Goal: Task Accomplishment & Management: Use online tool/utility

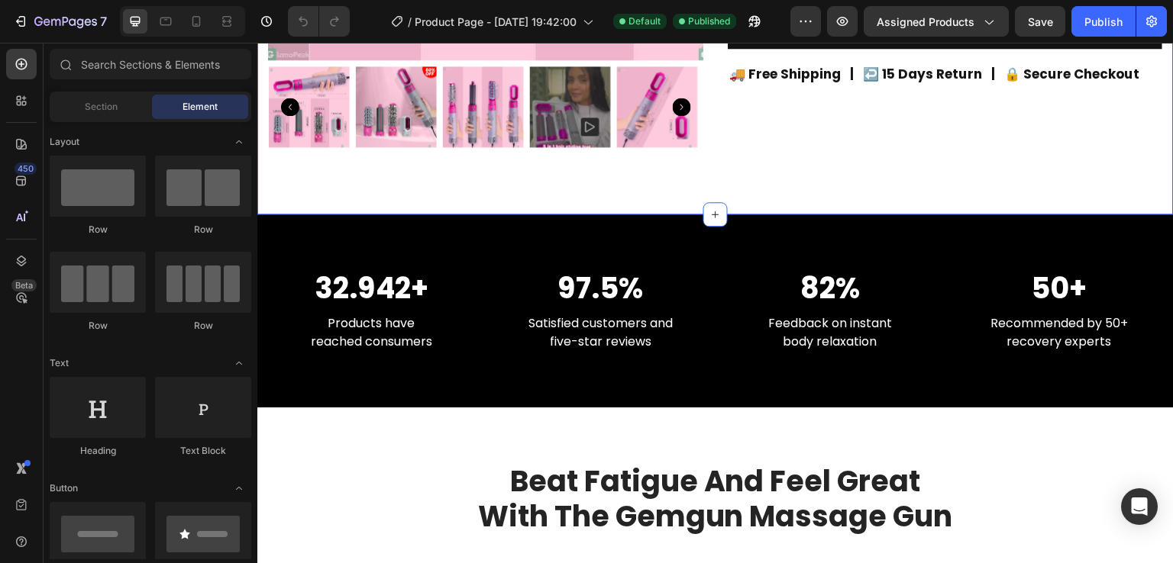
scroll to position [501, 0]
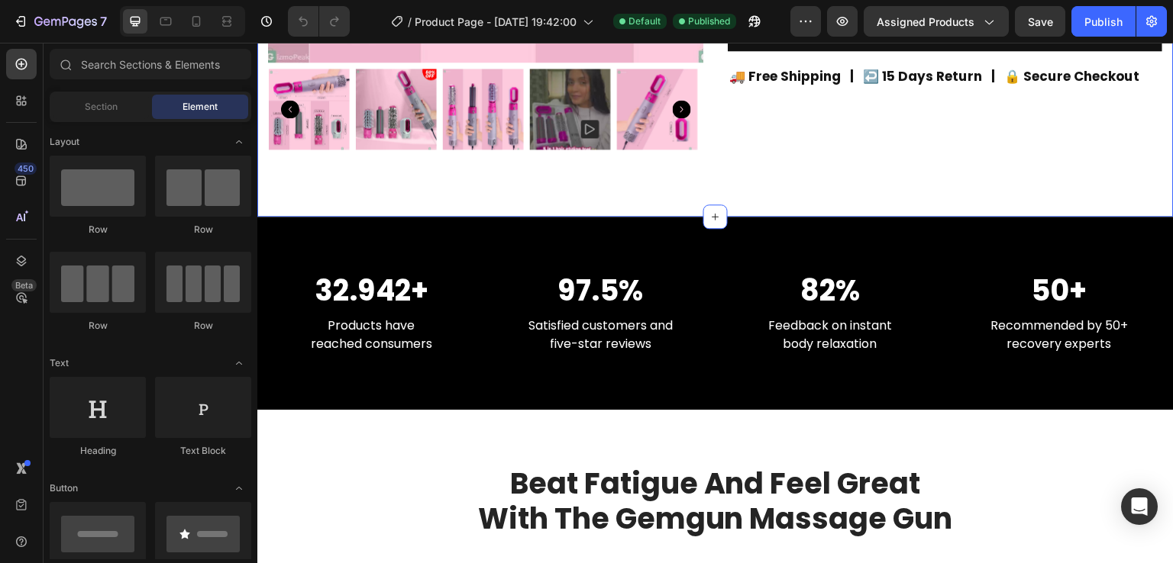
click at [772, 350] on div "32.942+ Heading Products have reached consumers Text block 97.5% Heading Satisf…" at bounding box center [715, 314] width 916 height 194
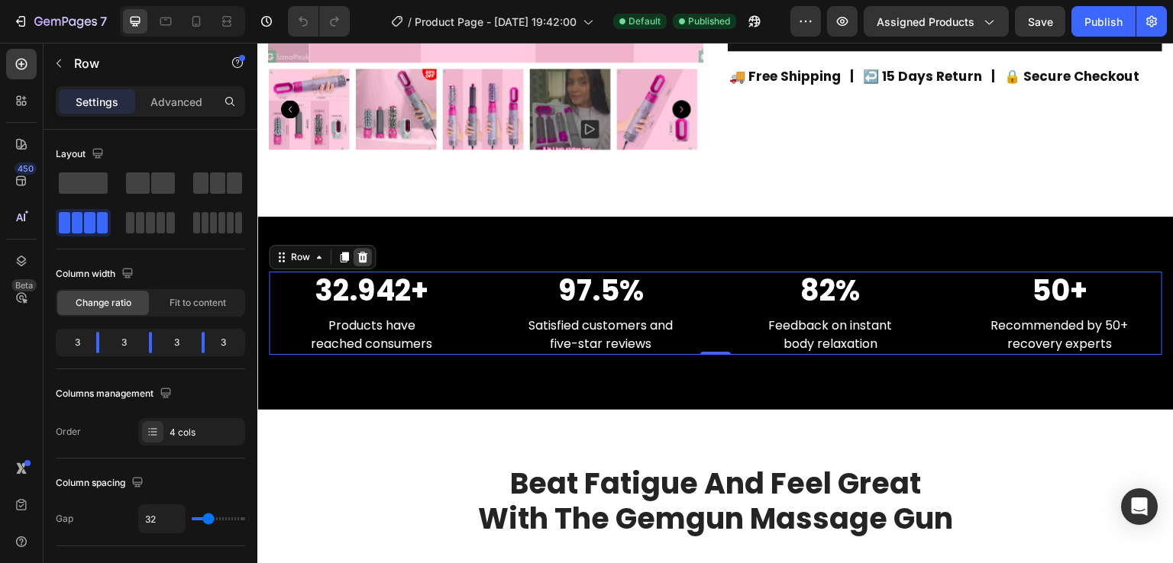
click at [360, 251] on icon at bounding box center [363, 257] width 12 height 12
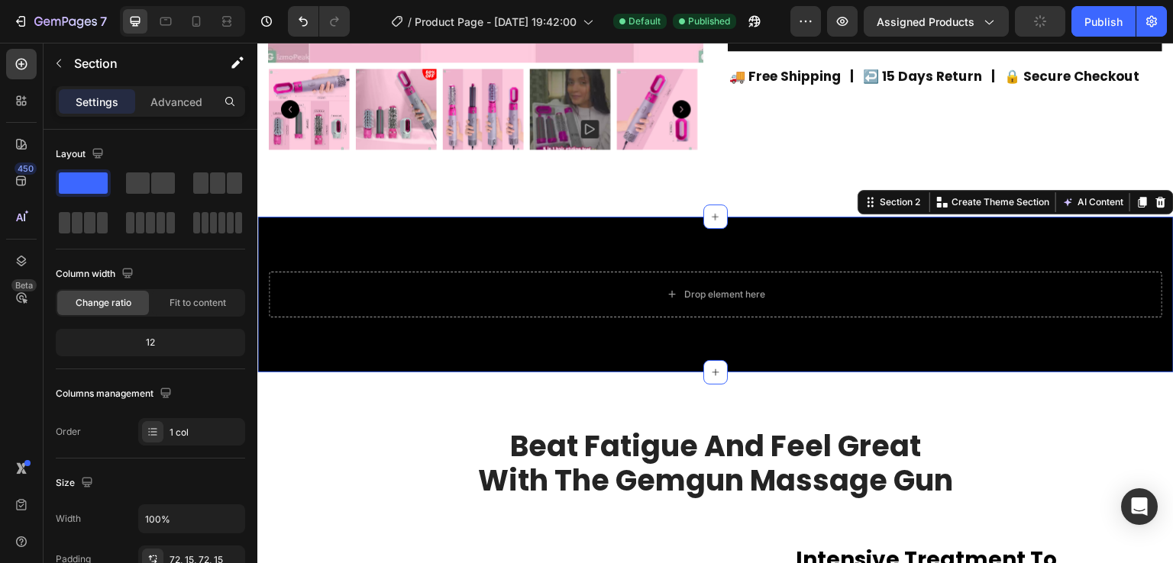
click at [547, 320] on div "Drop element here Section 2 You can create reusable sections Create Theme Secti…" at bounding box center [715, 295] width 916 height 156
click at [1154, 196] on icon at bounding box center [1160, 202] width 12 height 12
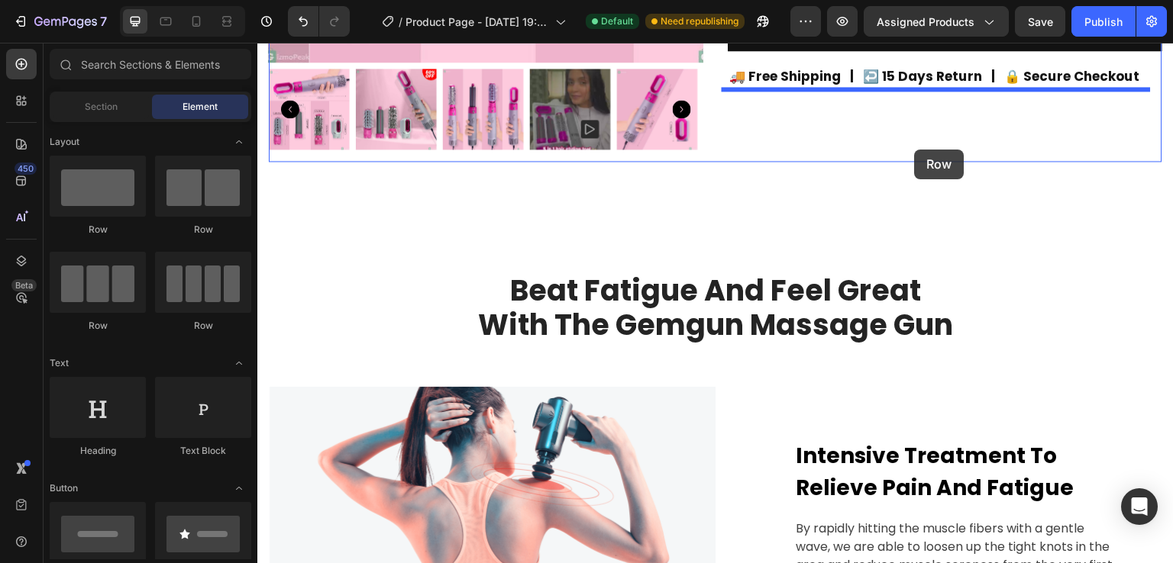
drag, startPoint x: 370, startPoint y: 230, endPoint x: 915, endPoint y: 150, distance: 551.0
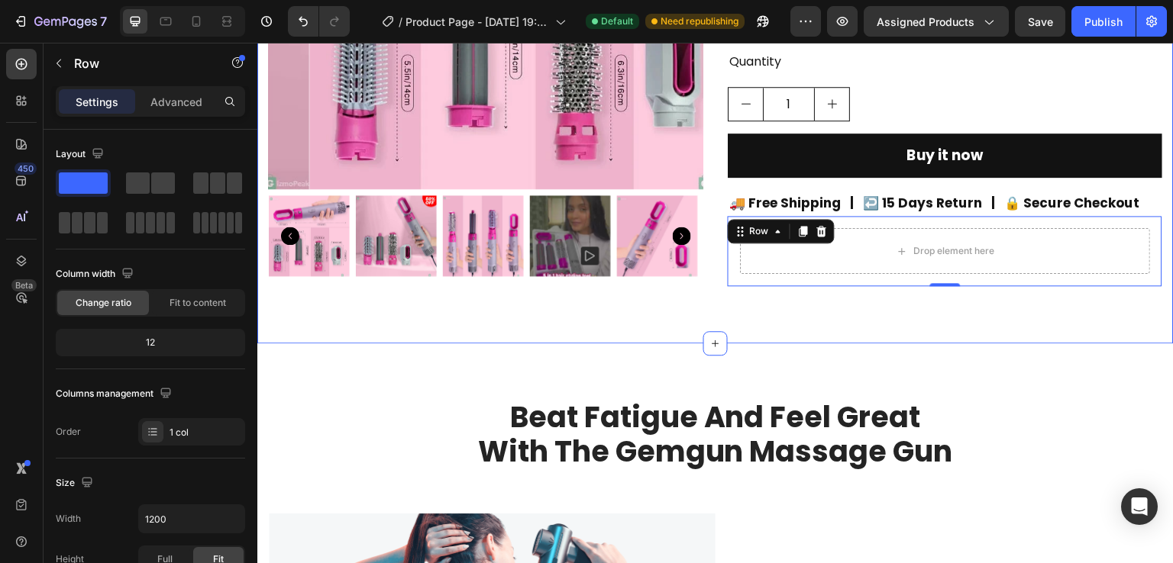
scroll to position [373, 0]
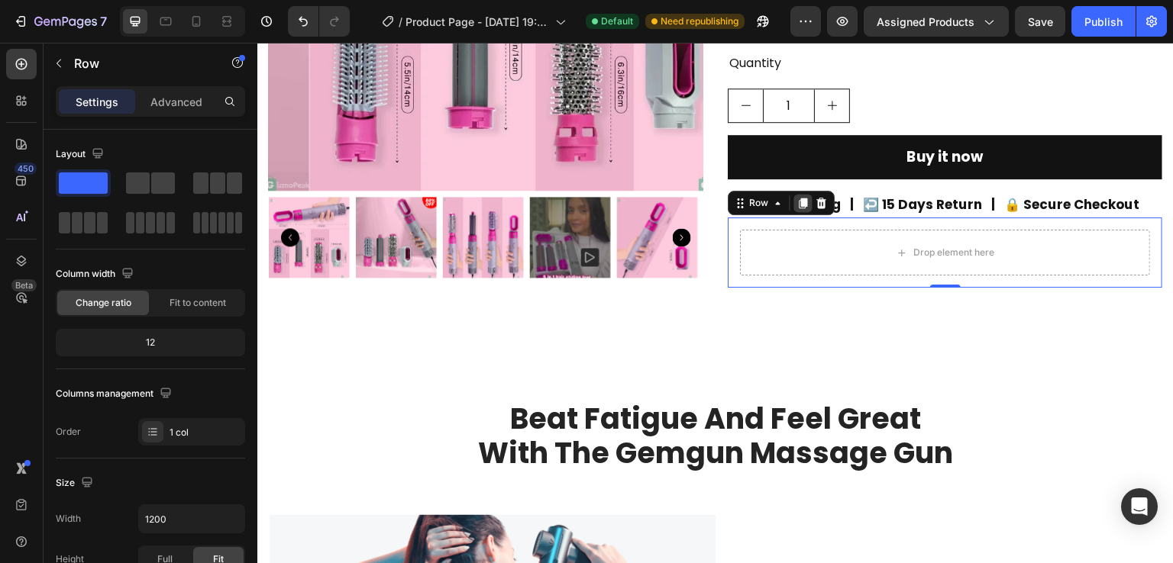
click at [794, 204] on div at bounding box center [803, 203] width 18 height 18
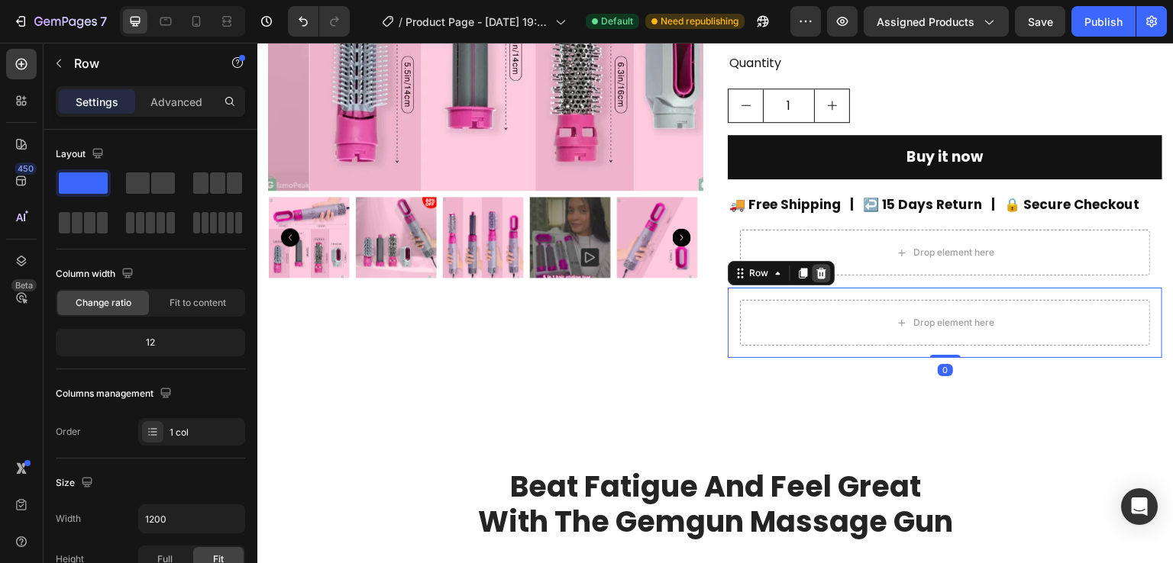
click at [817, 274] on icon at bounding box center [822, 273] width 10 height 11
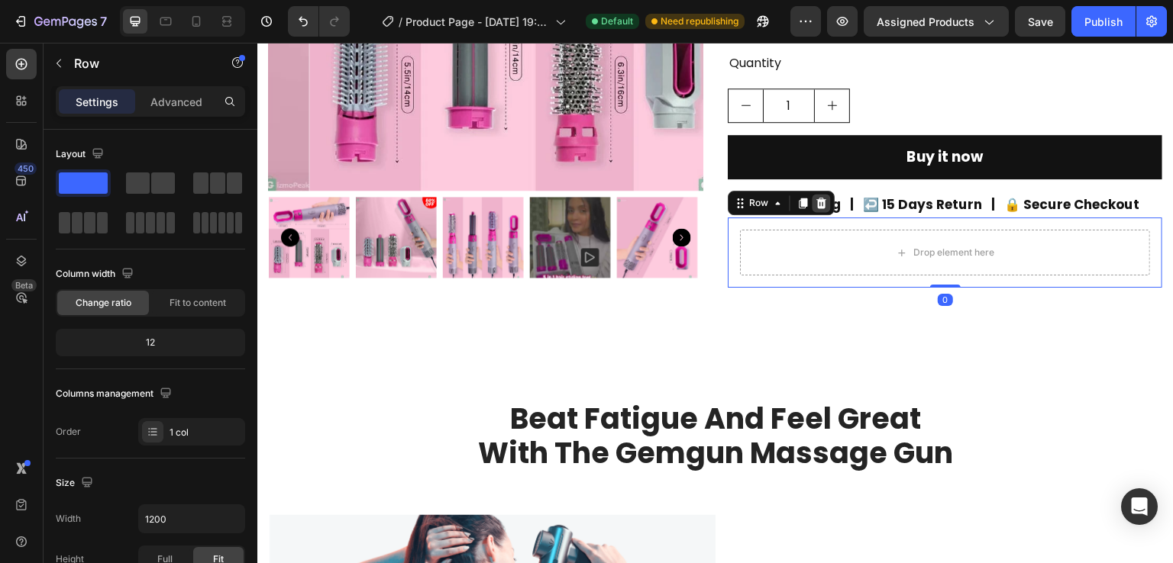
click at [812, 195] on div at bounding box center [821, 203] width 18 height 18
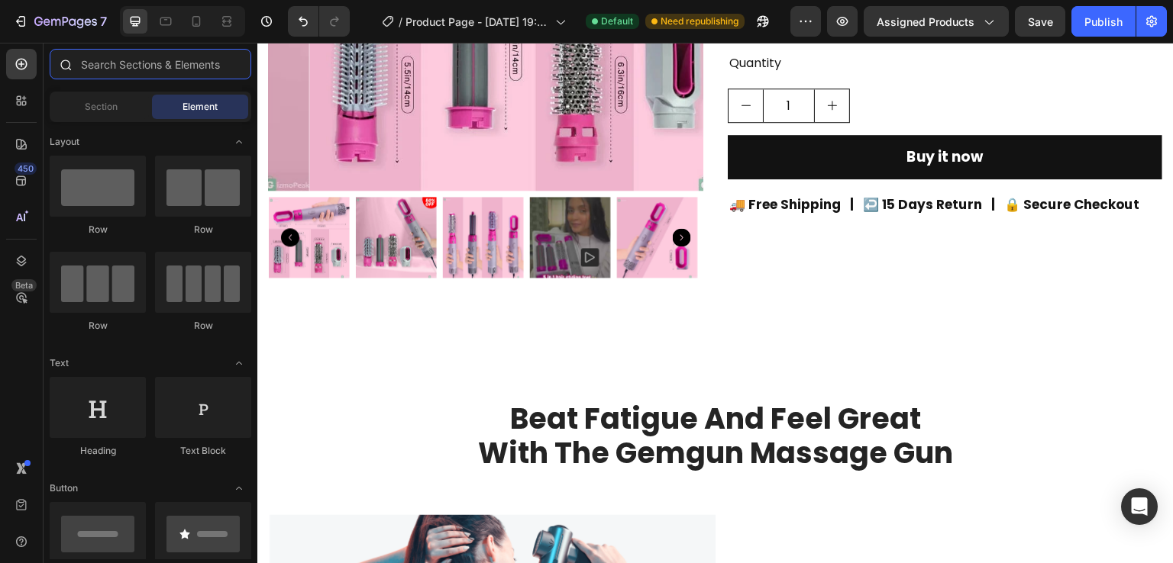
click at [162, 60] on input "text" at bounding box center [151, 64] width 202 height 31
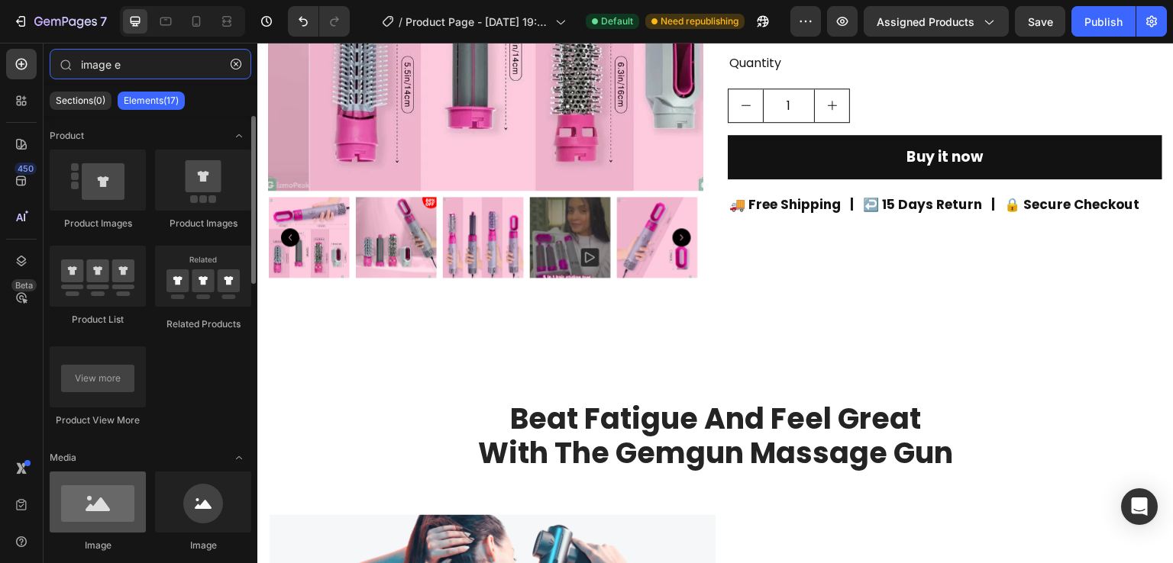
type input "image e"
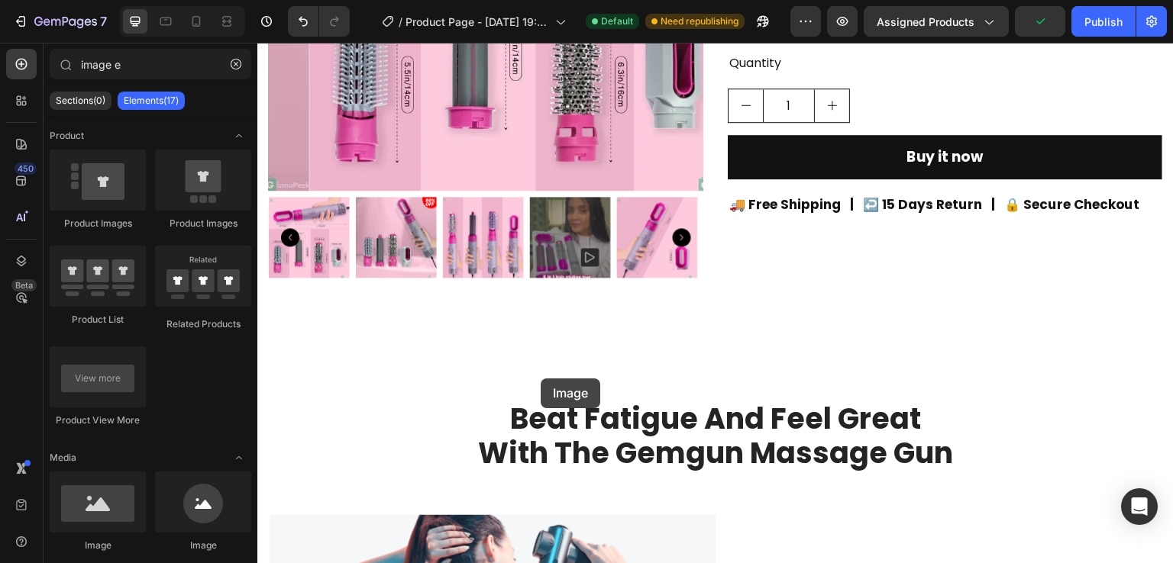
scroll to position [386, 0]
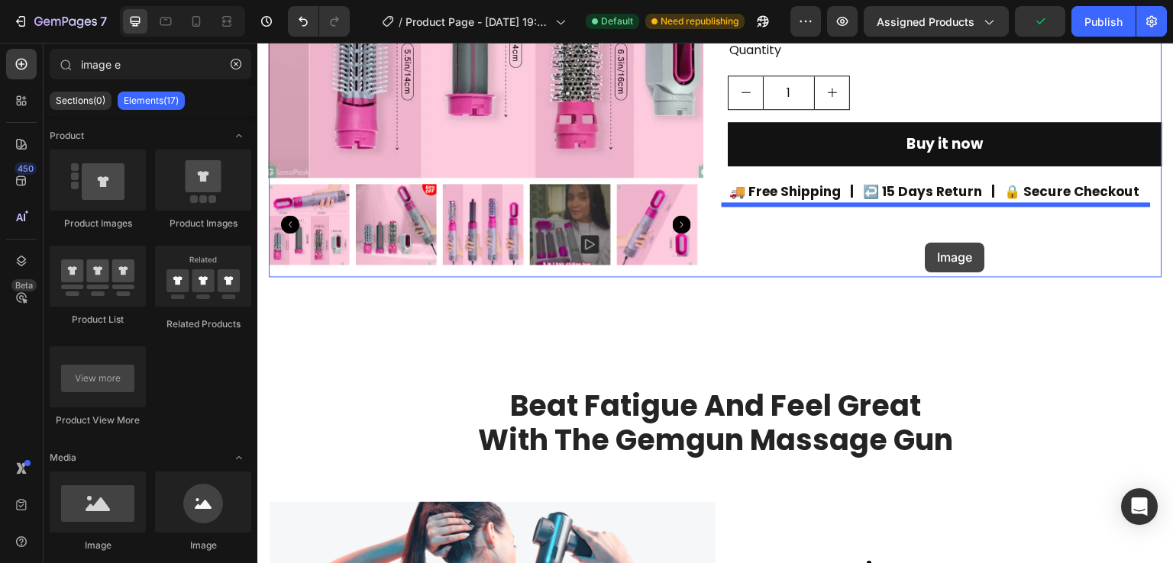
drag, startPoint x: 372, startPoint y: 557, endPoint x: 925, endPoint y: 240, distance: 637.4
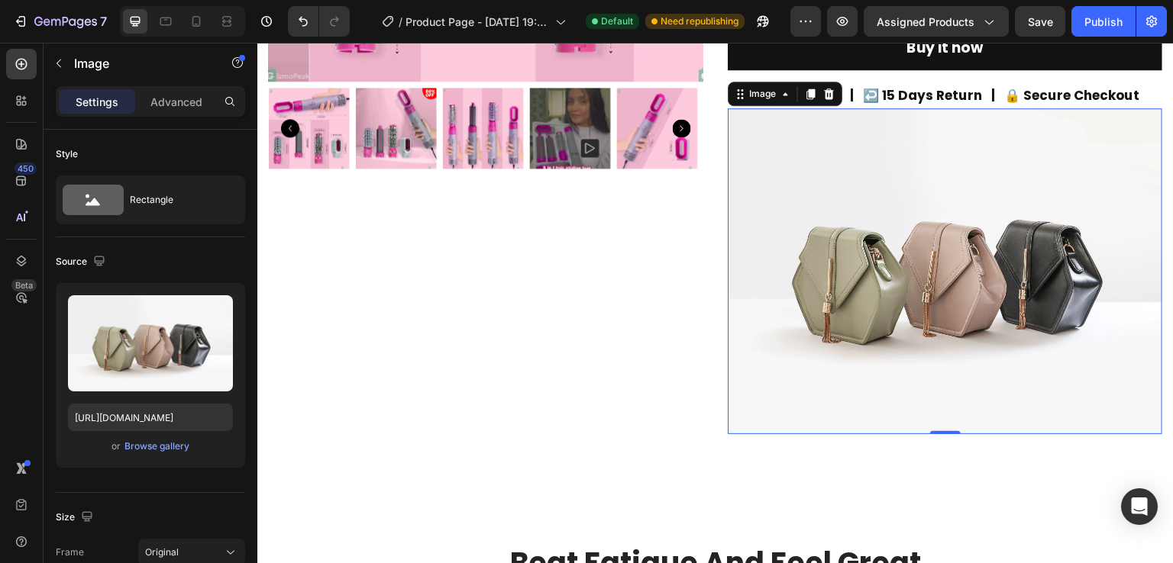
scroll to position [480, 0]
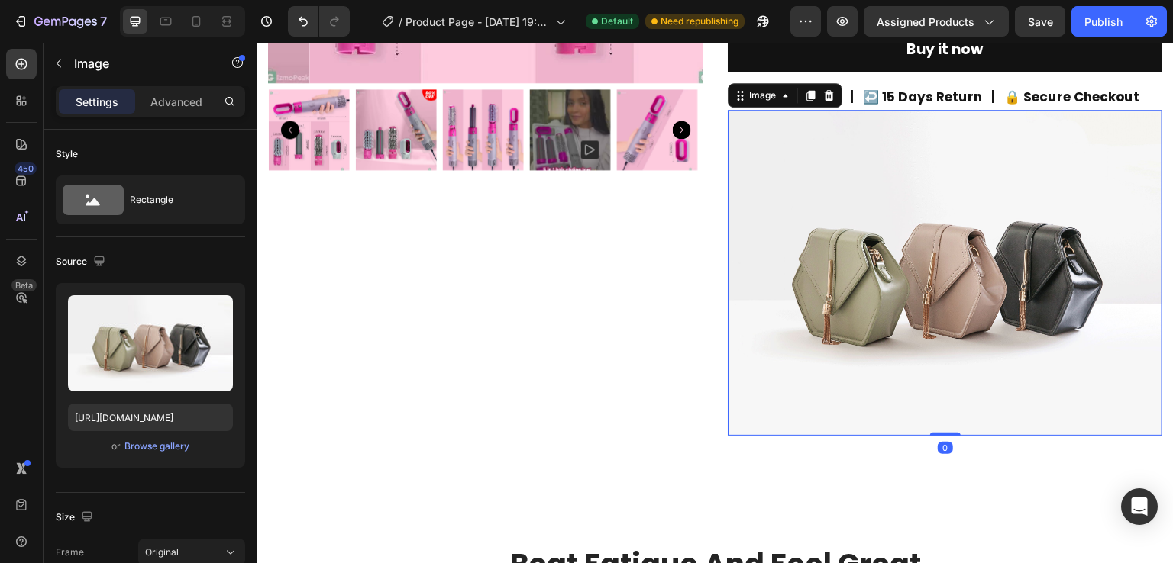
drag, startPoint x: 937, startPoint y: 429, endPoint x: 898, endPoint y: 107, distance: 324.5
click at [880, 265] on div "Image 0" at bounding box center [945, 273] width 434 height 326
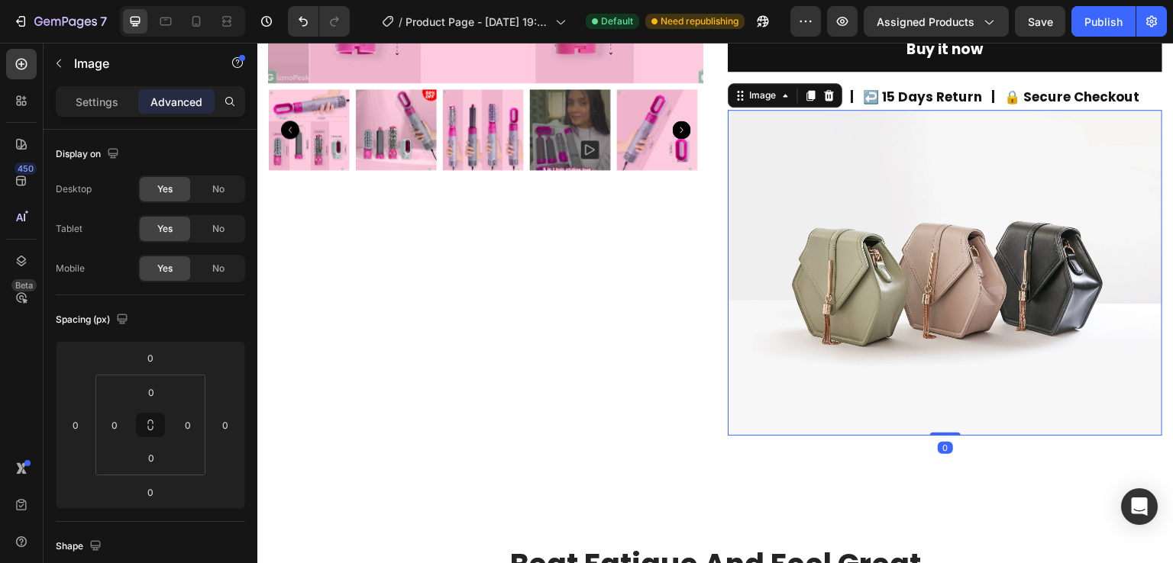
drag, startPoint x: 912, startPoint y: 113, endPoint x: 922, endPoint y: 198, distance: 85.2
click at [922, 198] on img at bounding box center [945, 273] width 434 height 326
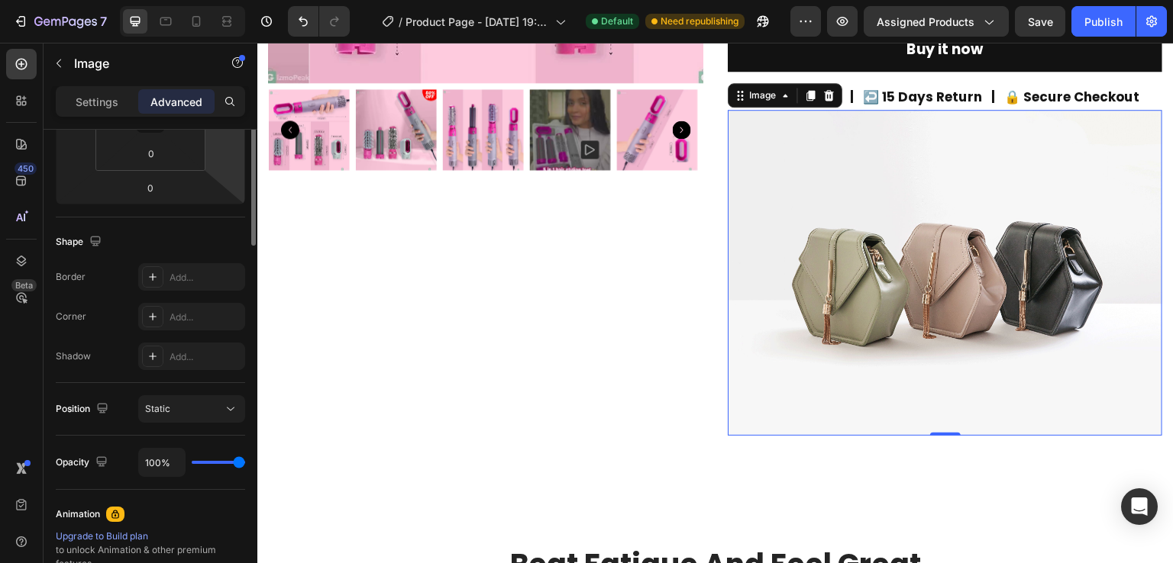
scroll to position [0, 0]
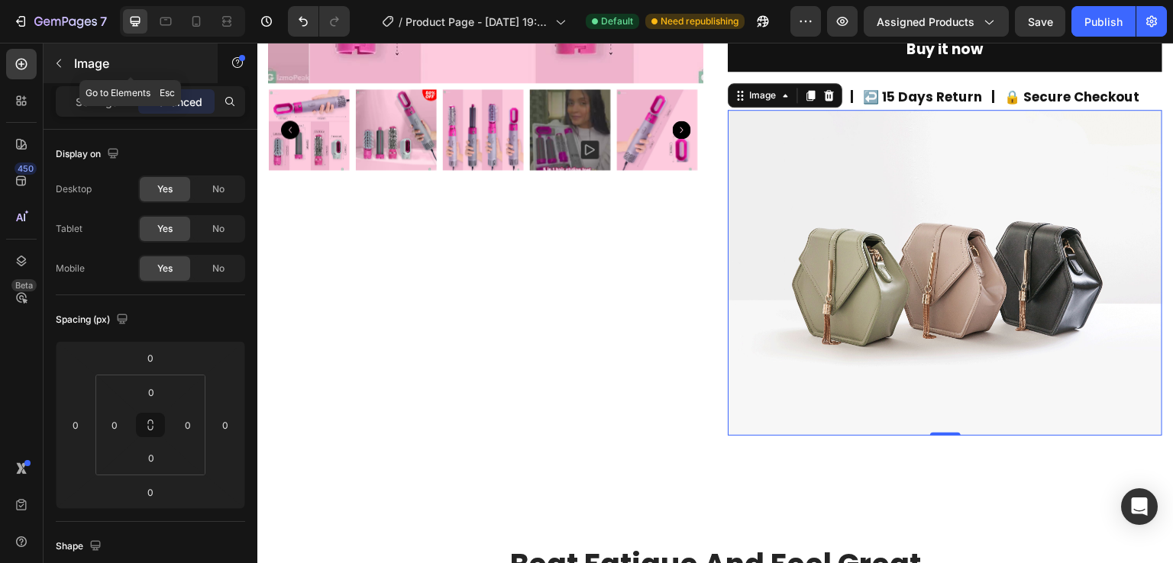
click at [66, 73] on button "button" at bounding box center [59, 63] width 24 height 24
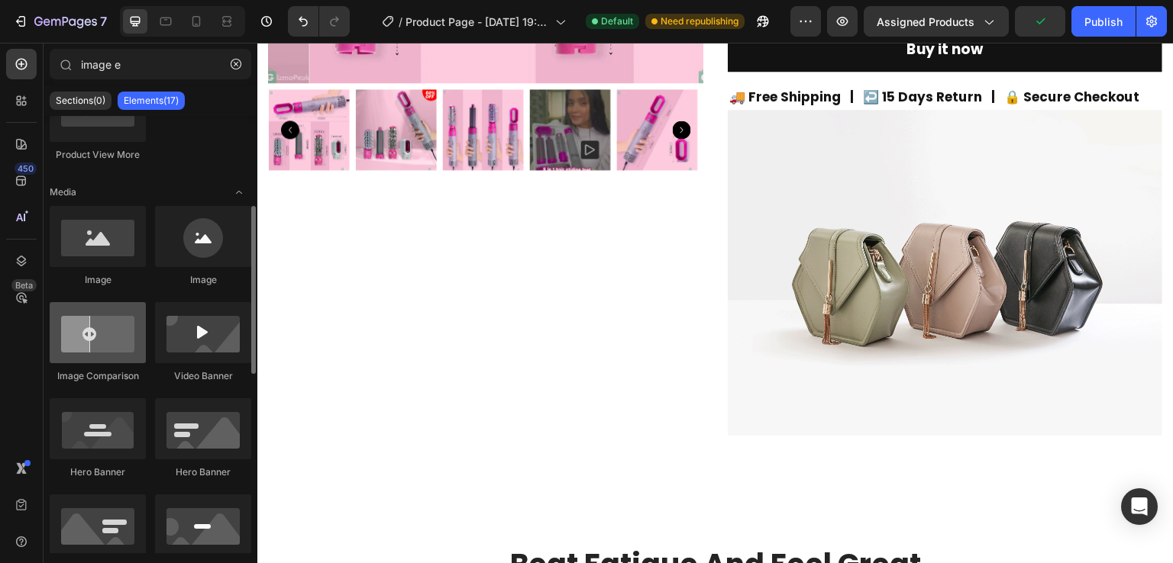
scroll to position [269, 0]
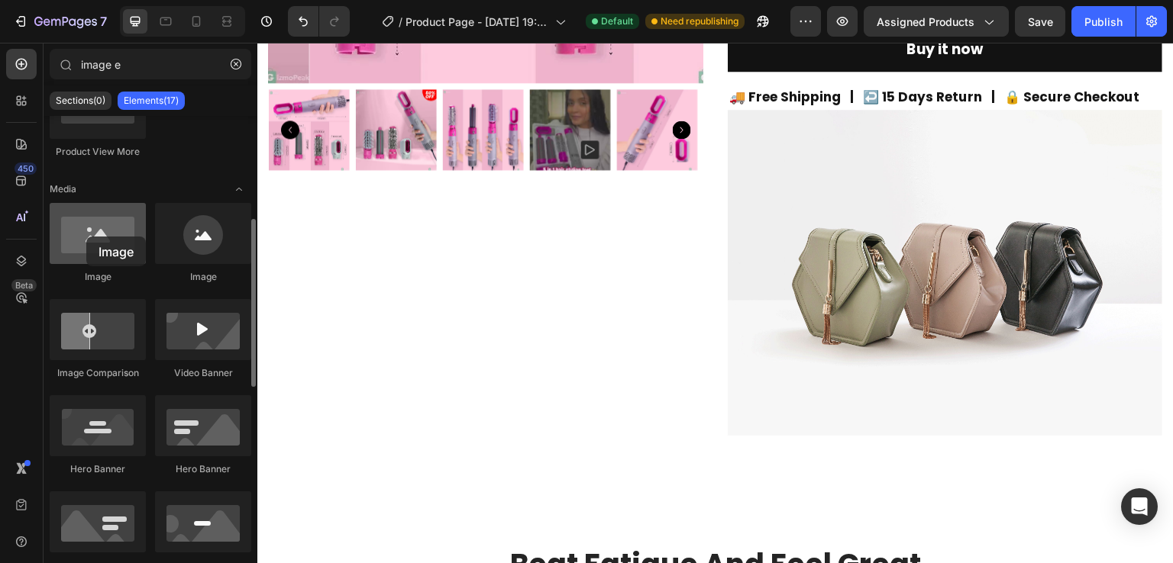
click at [86, 237] on div at bounding box center [98, 233] width 96 height 61
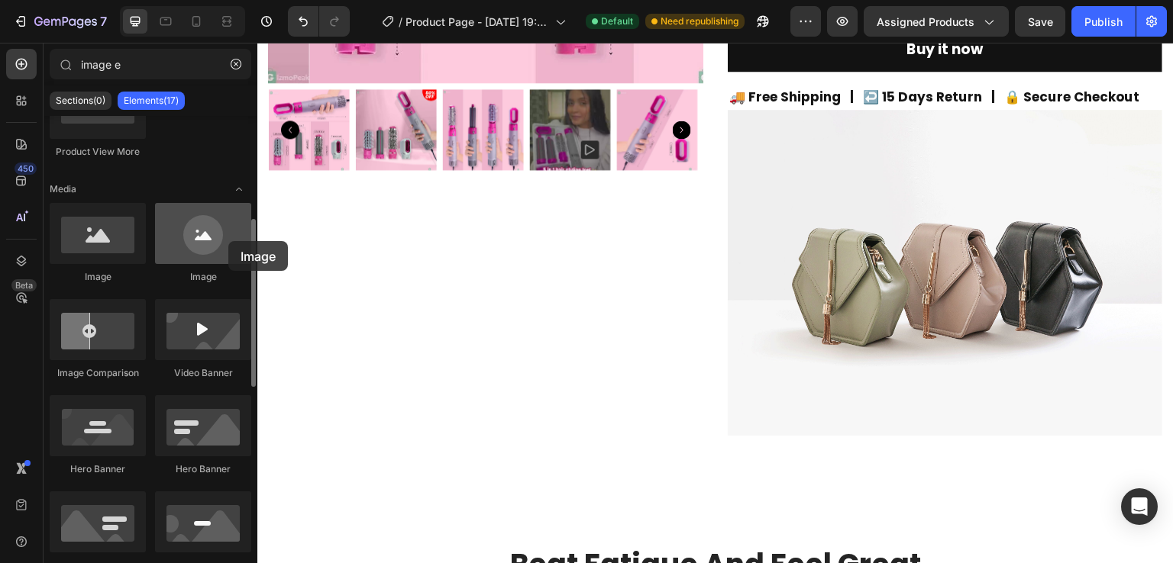
click at [228, 241] on div at bounding box center [203, 233] width 96 height 61
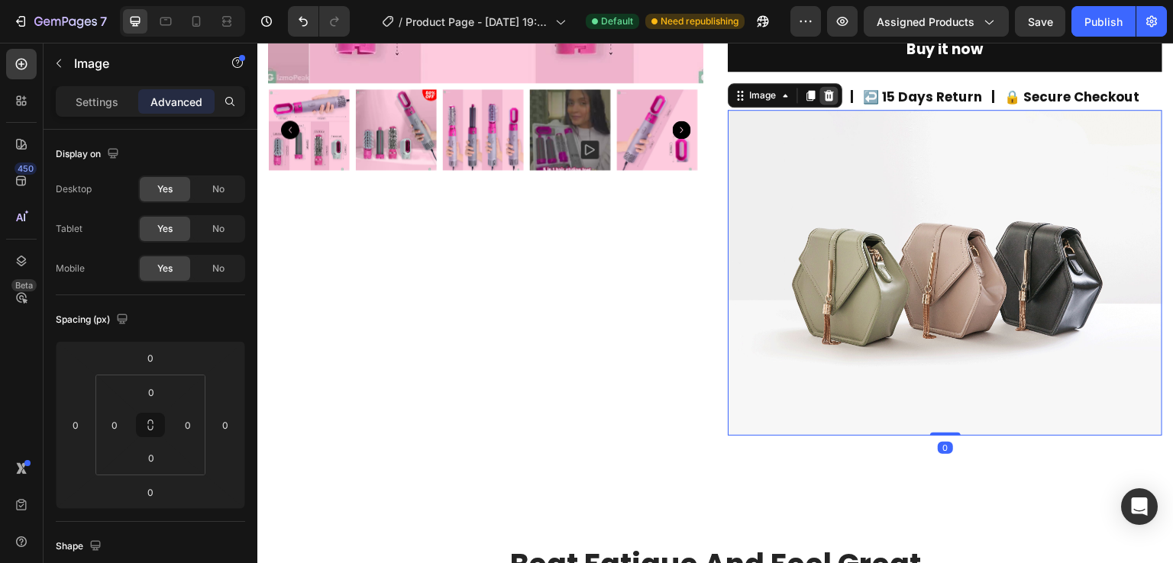
click at [825, 95] on icon at bounding box center [829, 95] width 12 height 12
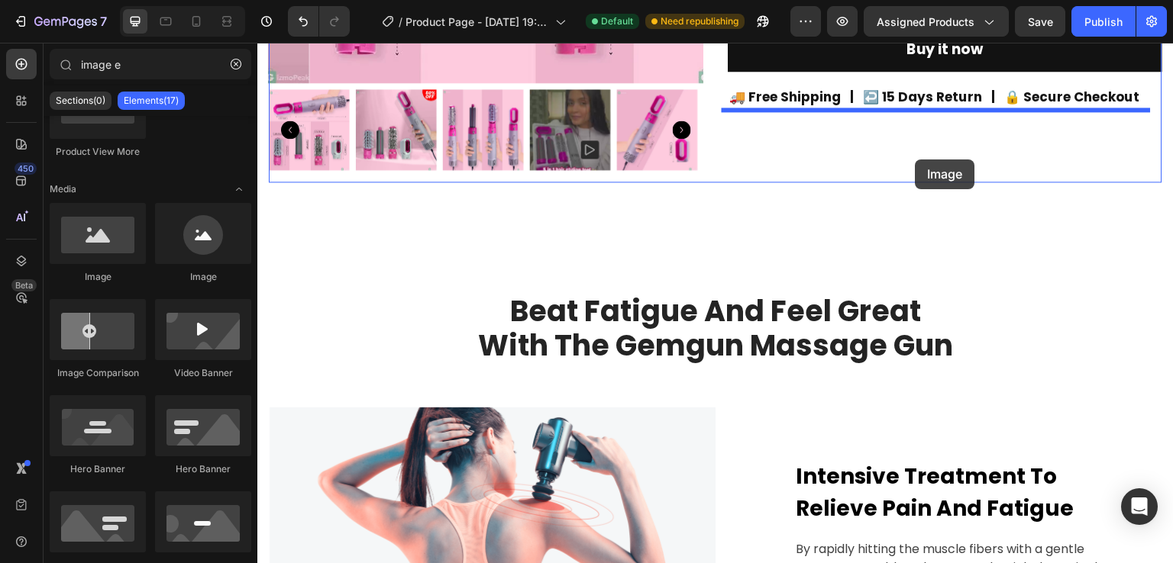
drag, startPoint x: 471, startPoint y: 284, endPoint x: 915, endPoint y: 157, distance: 462.3
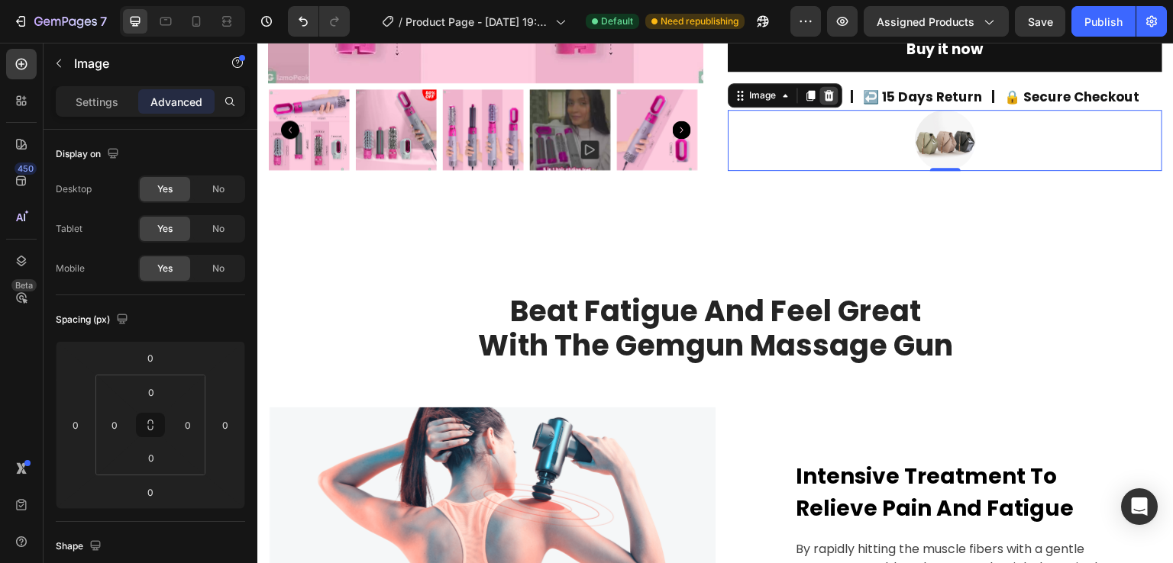
click at [827, 94] on icon at bounding box center [829, 95] width 12 height 12
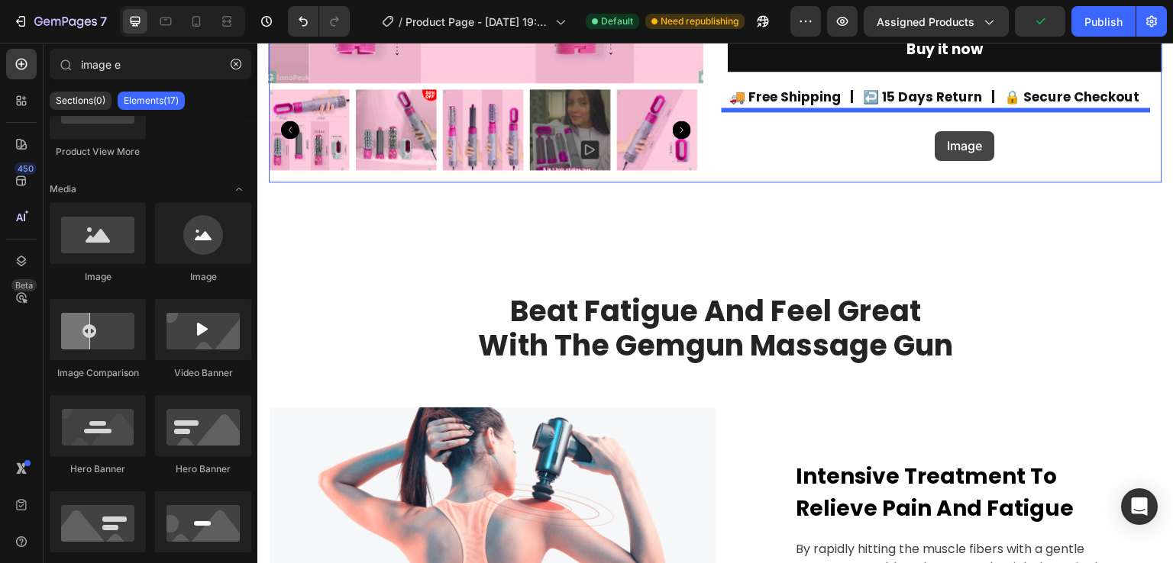
drag, startPoint x: 450, startPoint y: 297, endPoint x: 935, endPoint y: 131, distance: 512.3
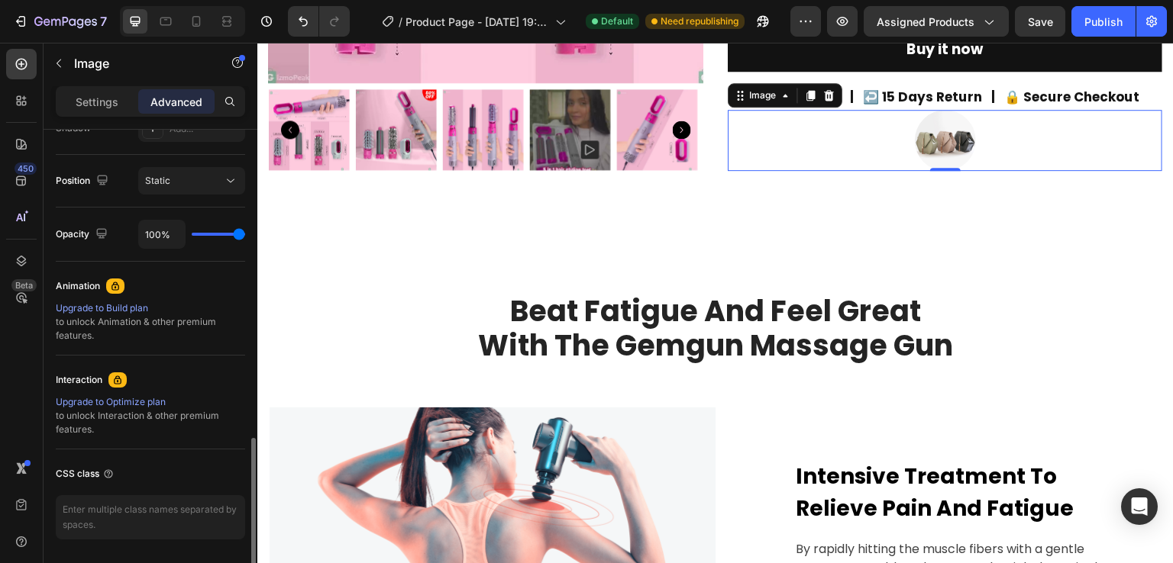
scroll to position [581, 0]
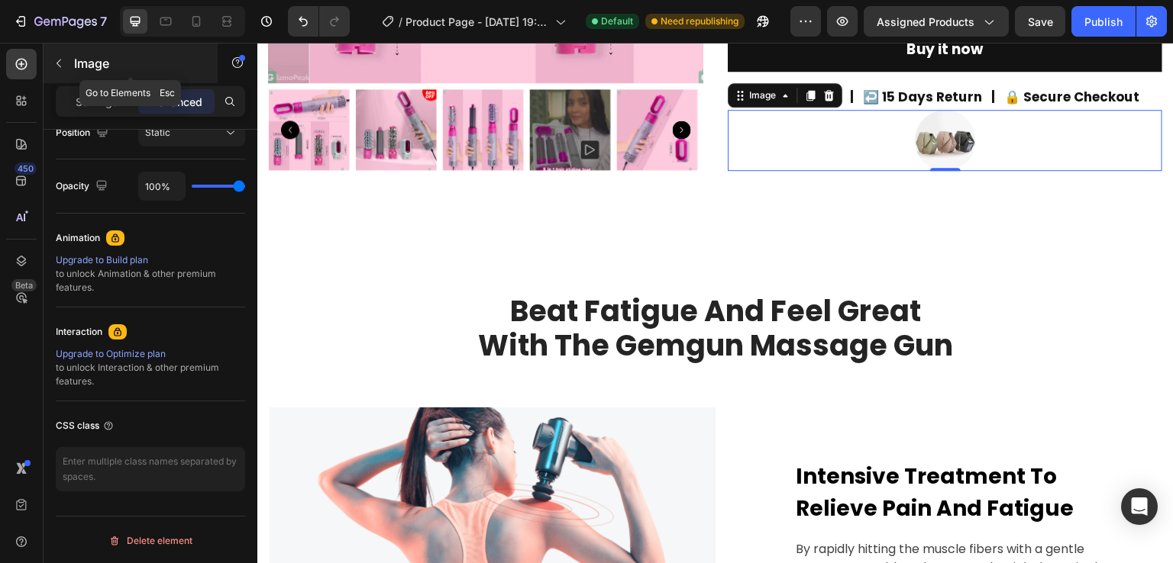
click at [64, 63] on icon "button" at bounding box center [59, 63] width 12 height 12
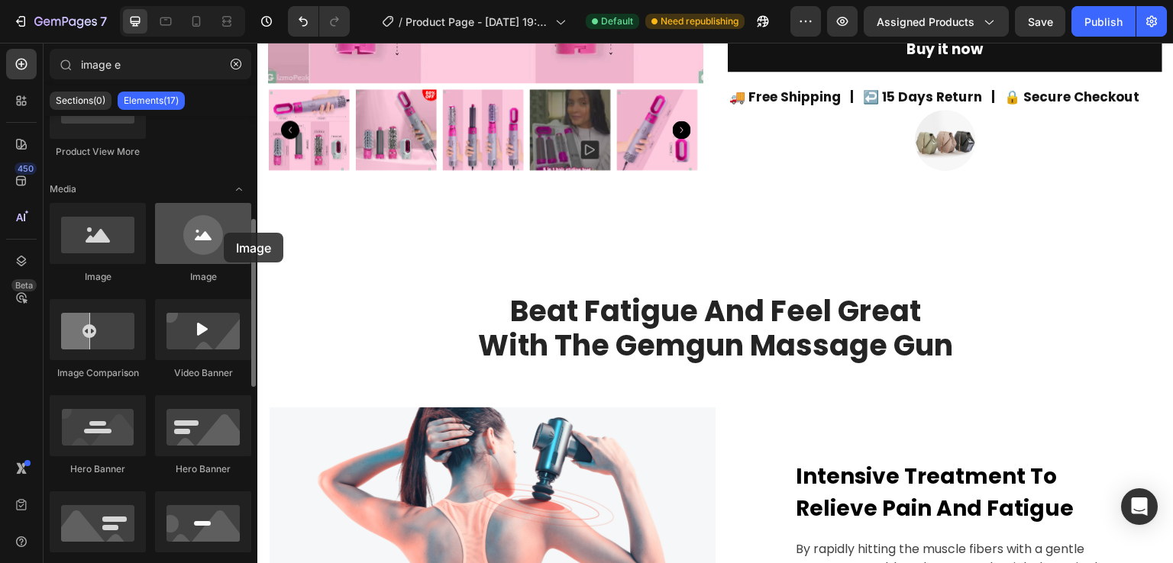
click at [224, 233] on div at bounding box center [203, 233] width 96 height 61
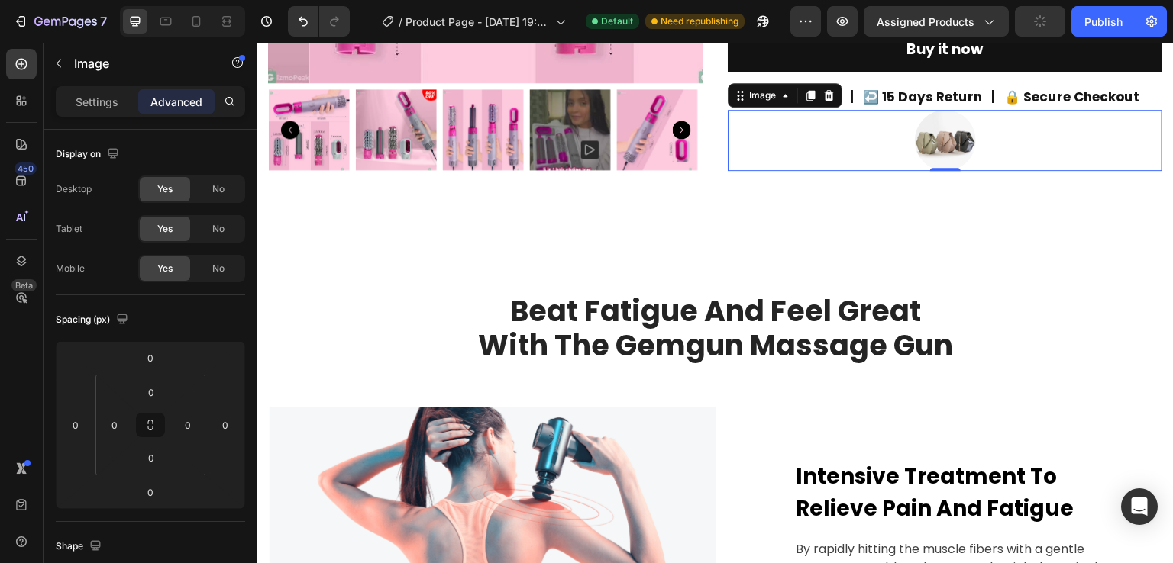
click at [897, 144] on div at bounding box center [945, 140] width 434 height 61
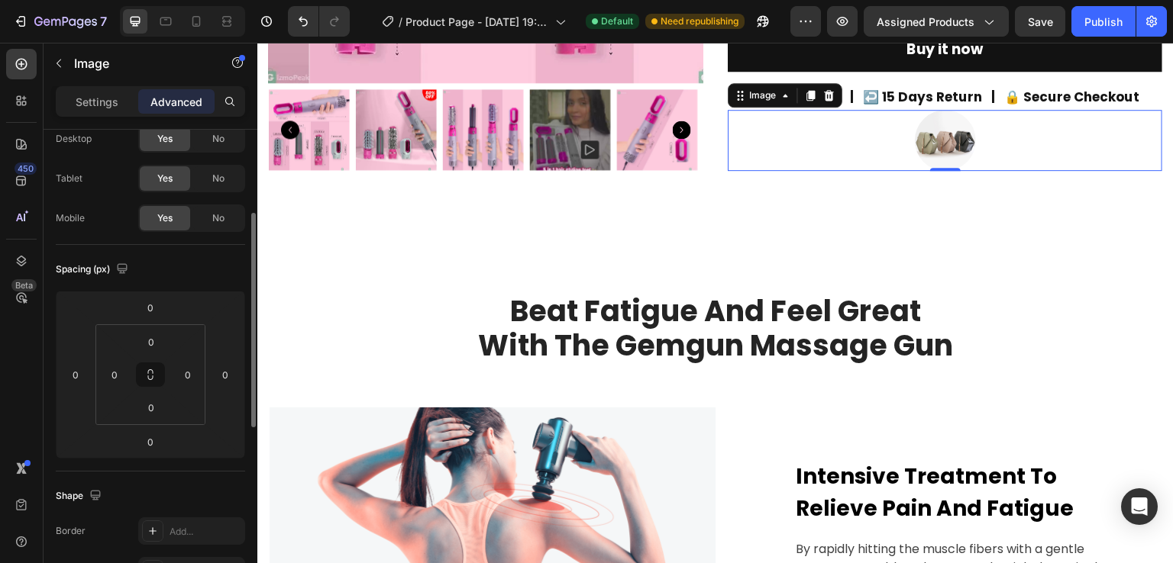
scroll to position [95, 0]
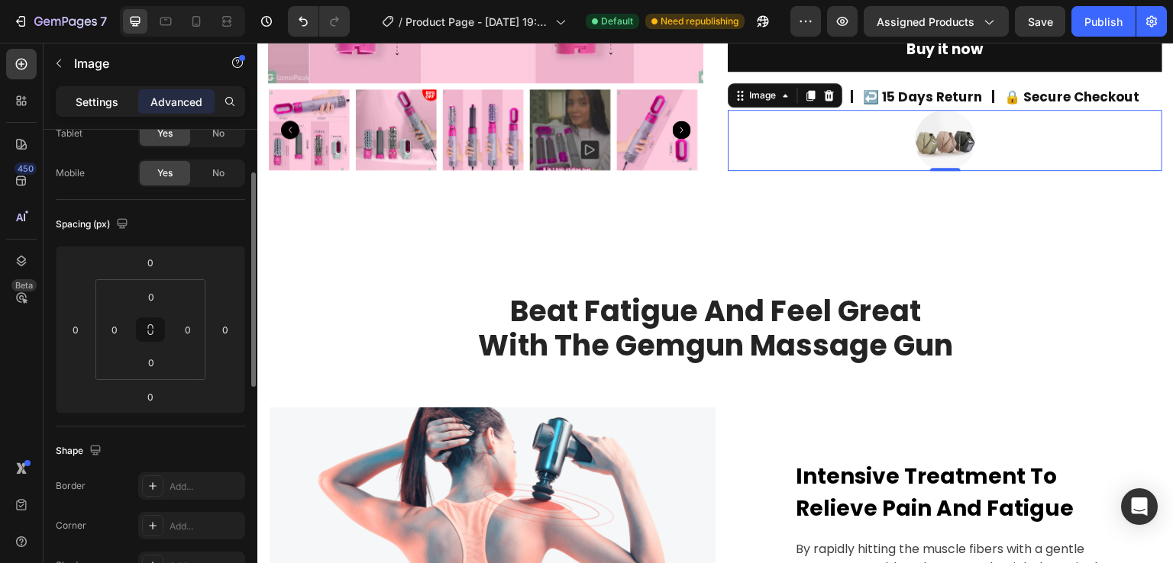
click at [100, 102] on p "Settings" at bounding box center [97, 102] width 43 height 16
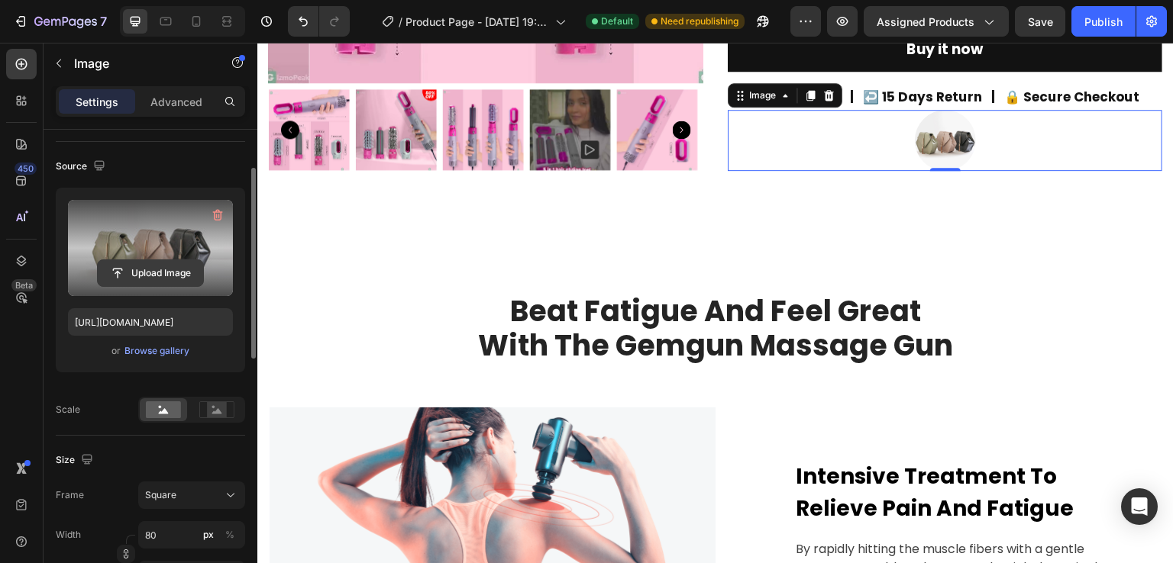
click at [163, 270] on input "file" at bounding box center [150, 273] width 105 height 26
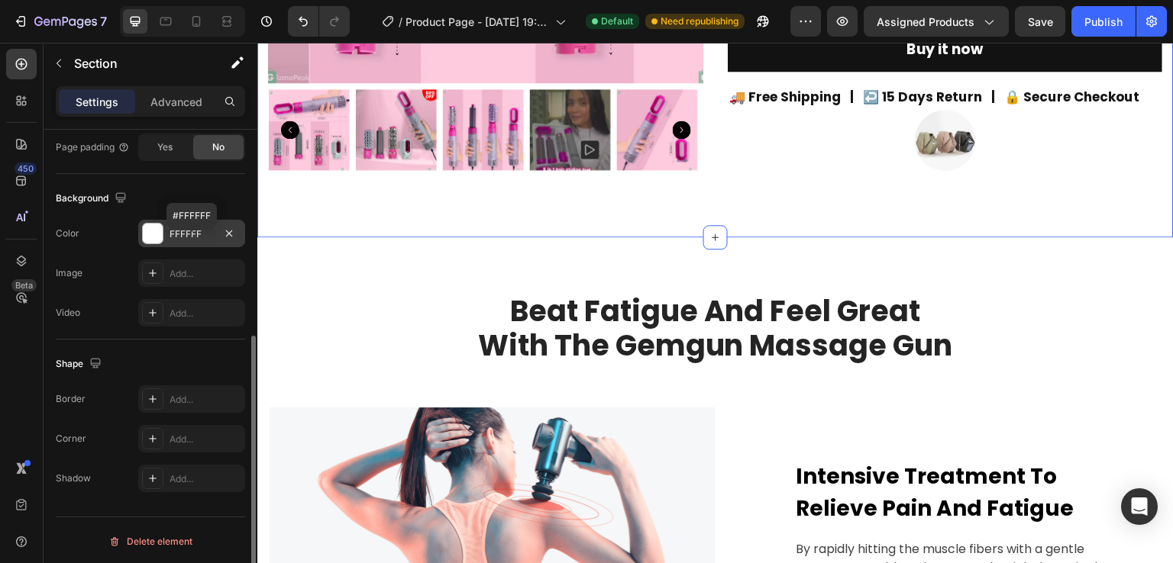
scroll to position [0, 0]
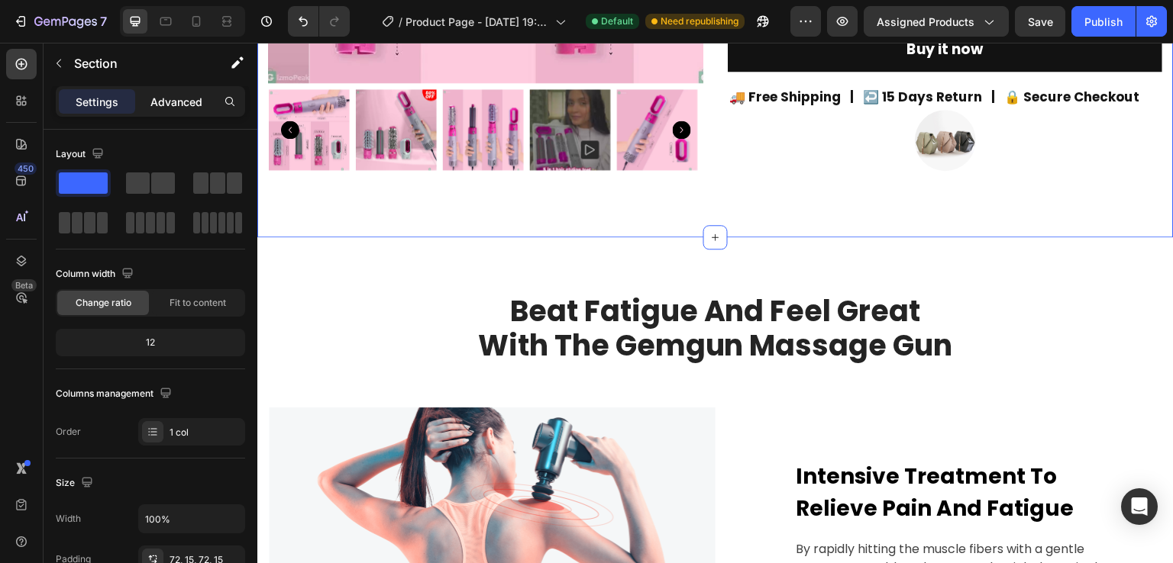
click at [176, 105] on p "Advanced" at bounding box center [176, 102] width 52 height 16
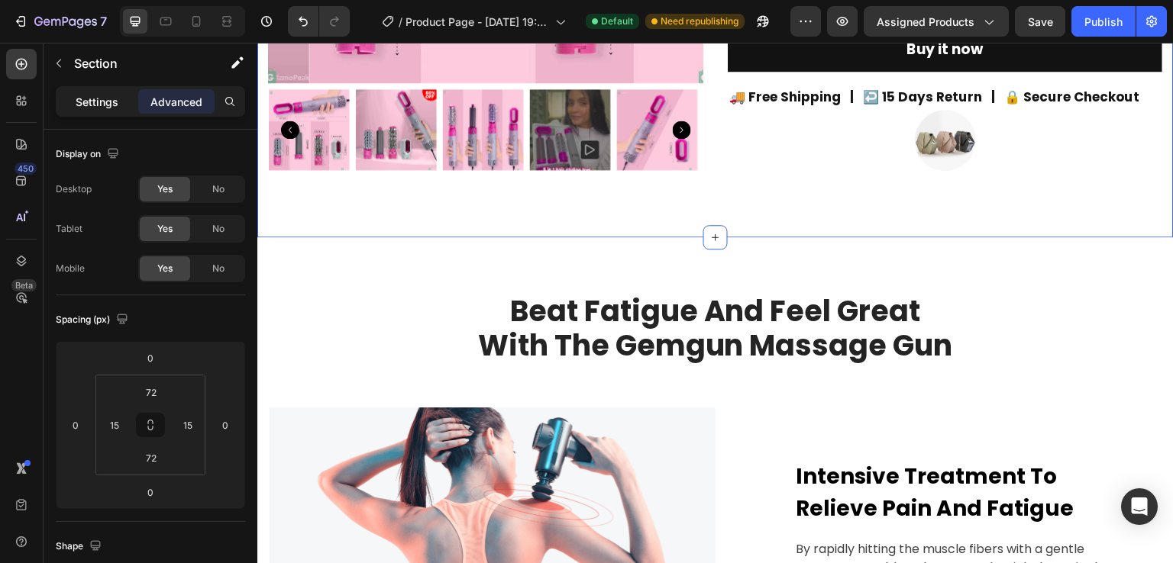
click at [107, 96] on p "Settings" at bounding box center [97, 102] width 43 height 16
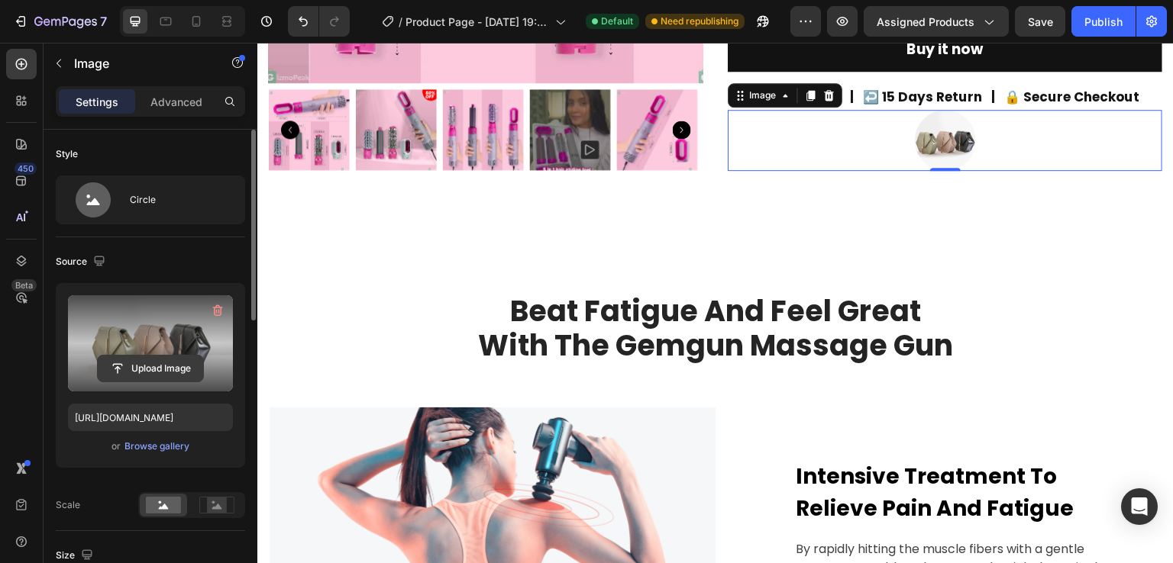
click at [168, 365] on input "file" at bounding box center [150, 369] width 105 height 26
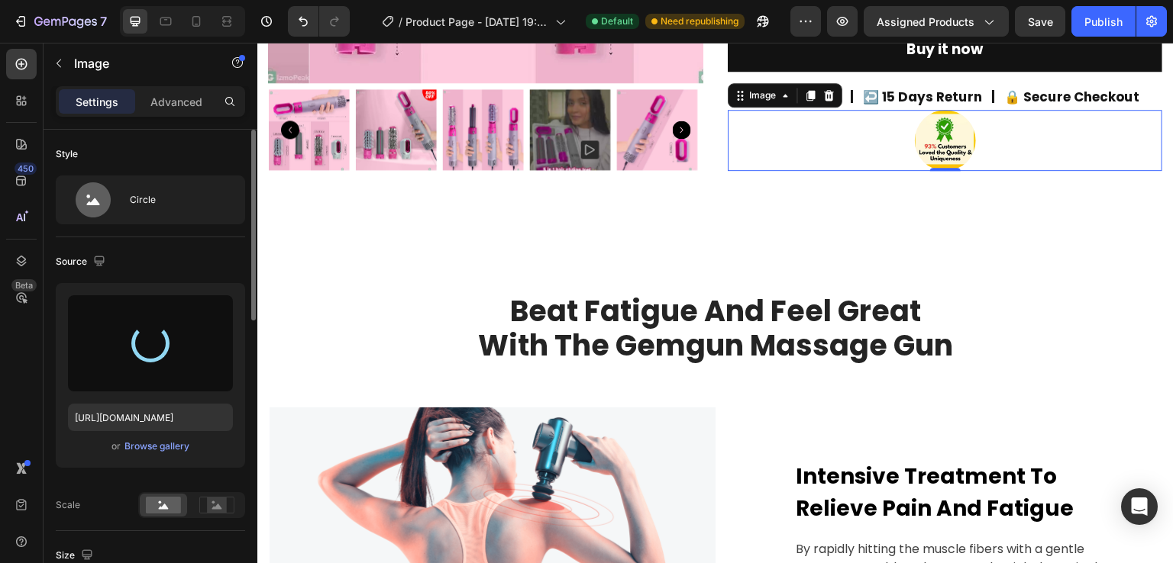
type input "[URL][DOMAIN_NAME]"
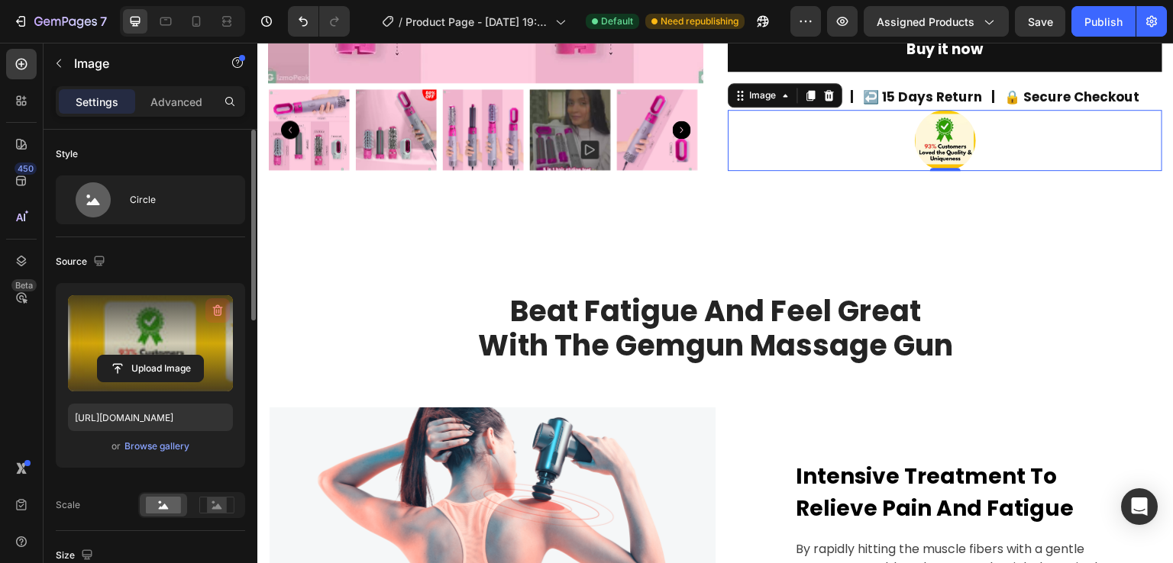
click at [217, 309] on icon "button" at bounding box center [217, 310] width 15 height 15
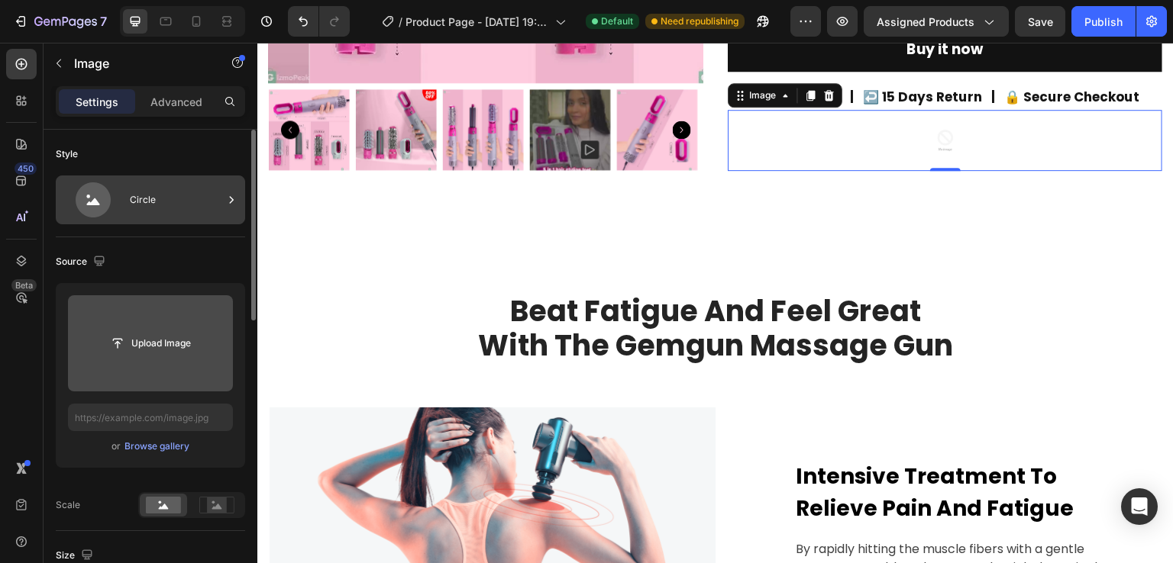
click at [79, 210] on icon at bounding box center [93, 199] width 35 height 35
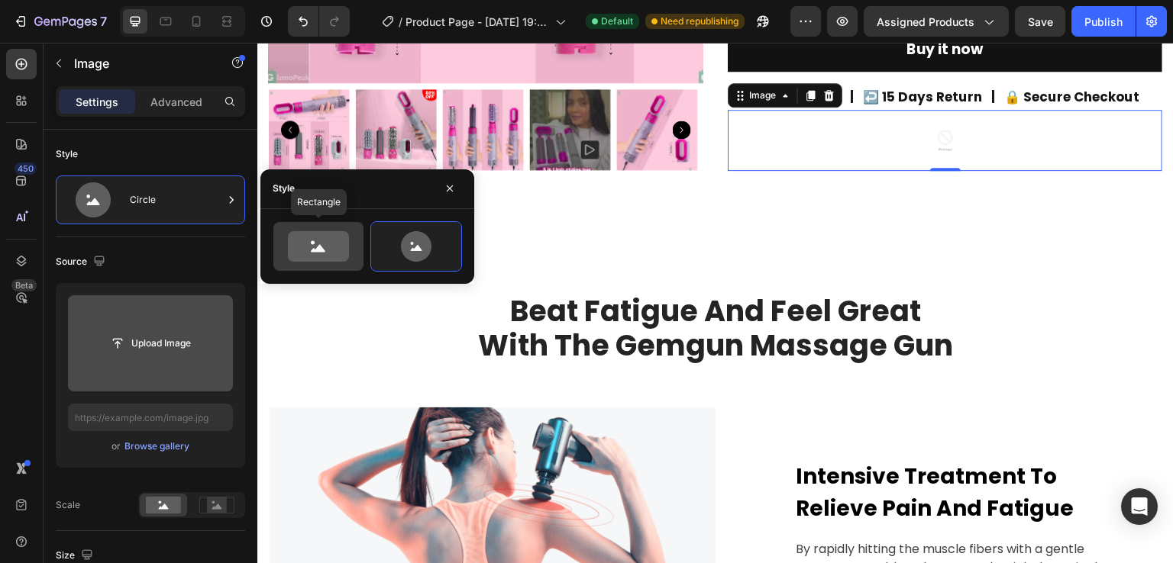
click at [324, 244] on icon at bounding box center [318, 246] width 61 height 31
type input "100"
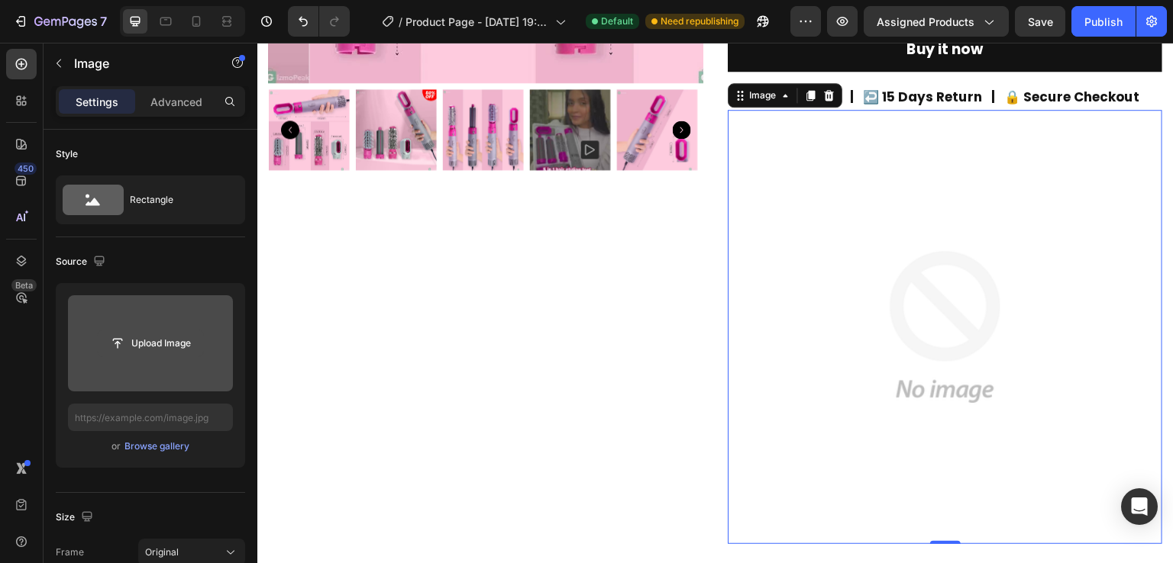
click at [167, 352] on input "file" at bounding box center [150, 344] width 105 height 26
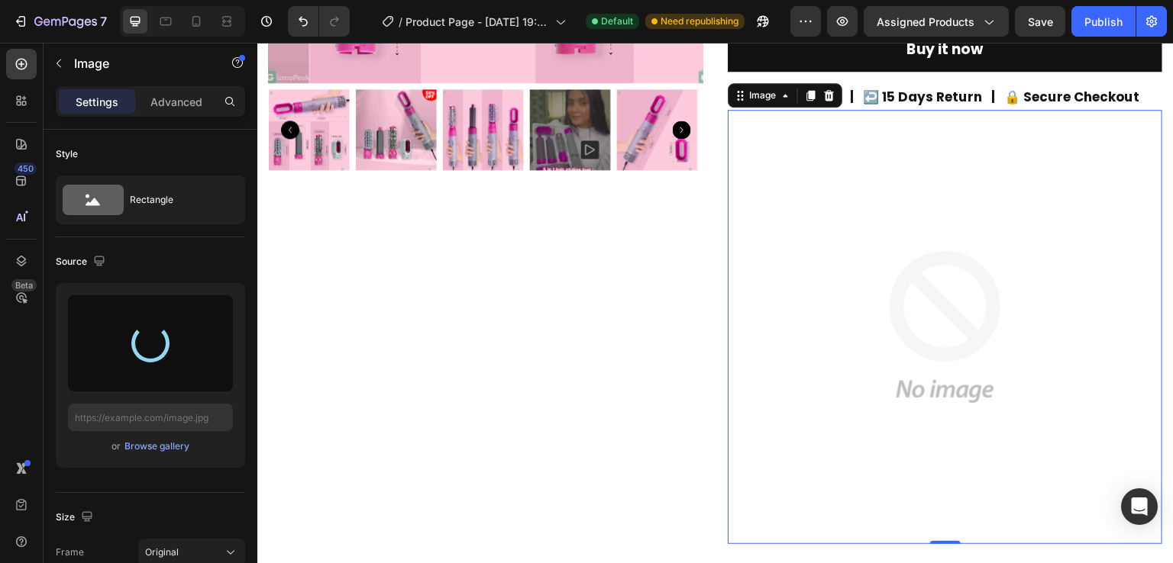
type input "[URL][DOMAIN_NAME]"
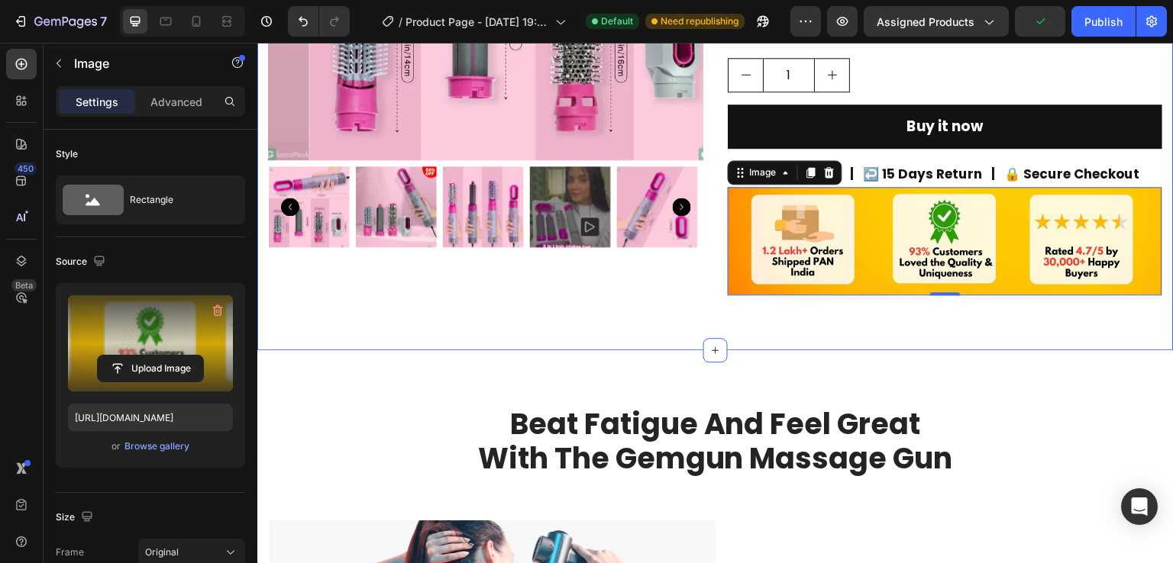
scroll to position [381, 0]
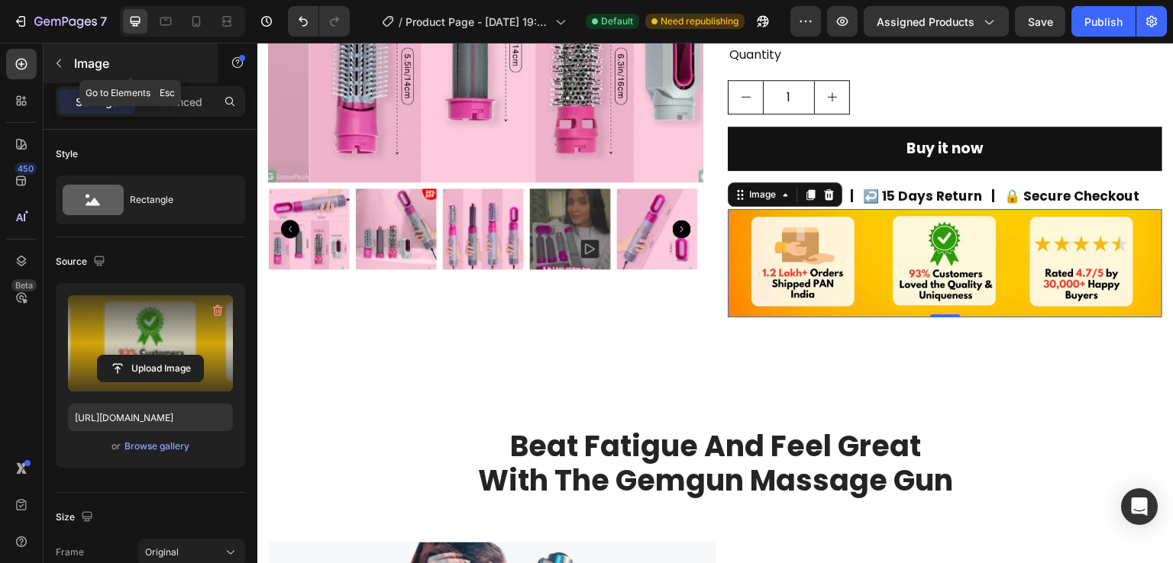
click at [55, 61] on icon "button" at bounding box center [59, 63] width 12 height 12
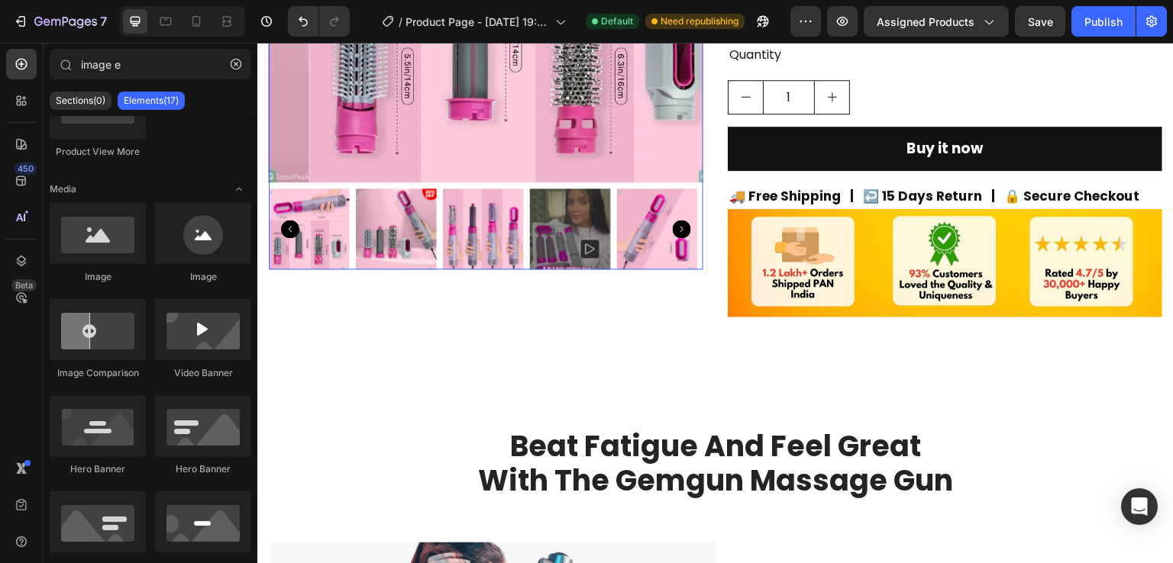
click at [412, 199] on img at bounding box center [396, 229] width 81 height 81
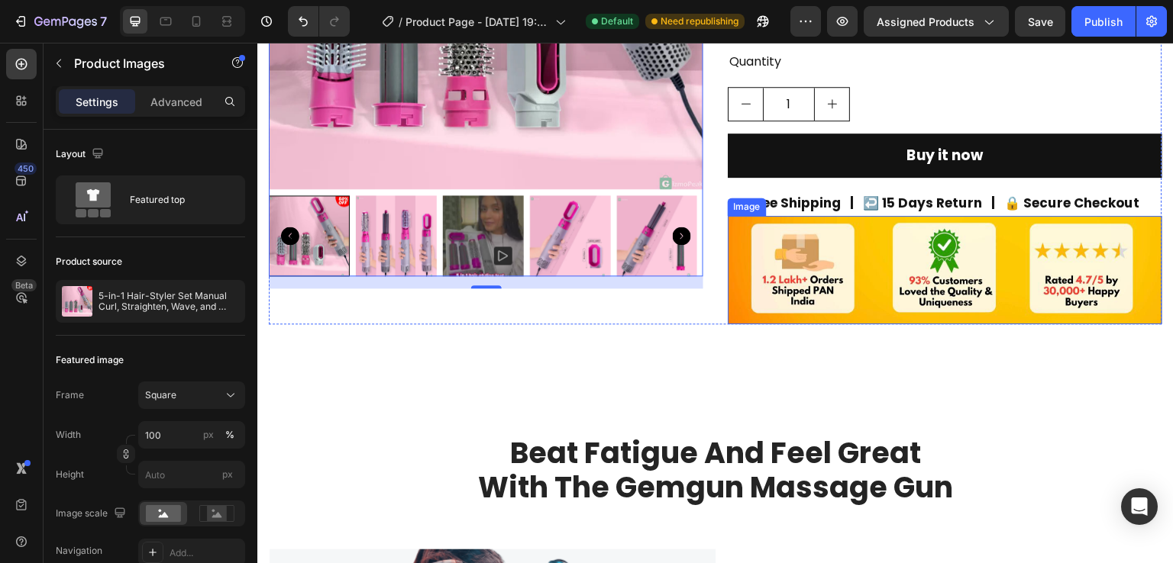
scroll to position [389, 0]
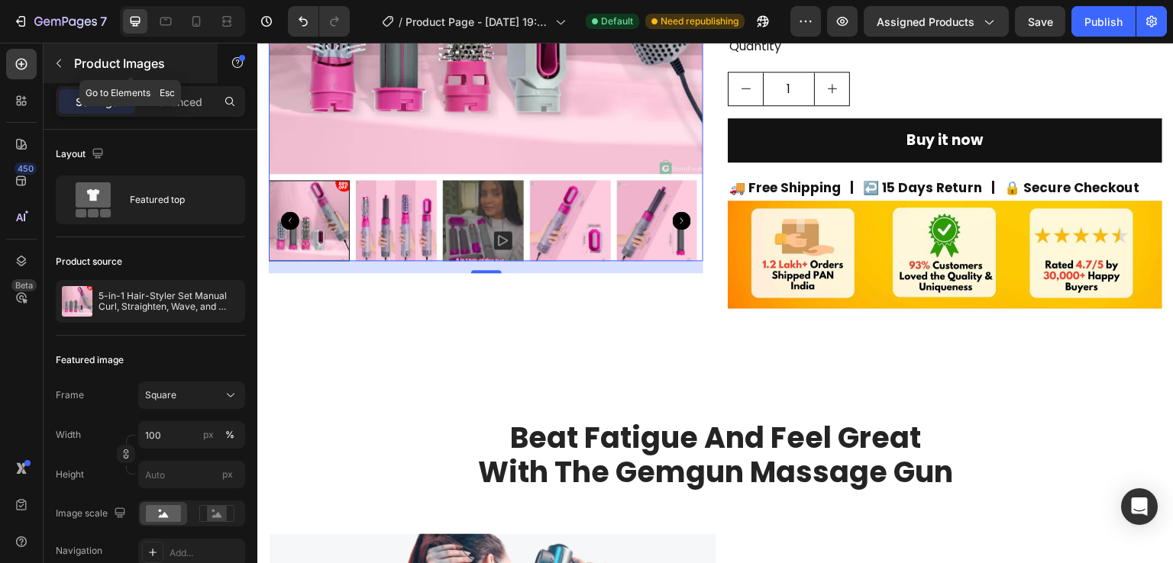
click at [55, 59] on icon "button" at bounding box center [59, 63] width 12 height 12
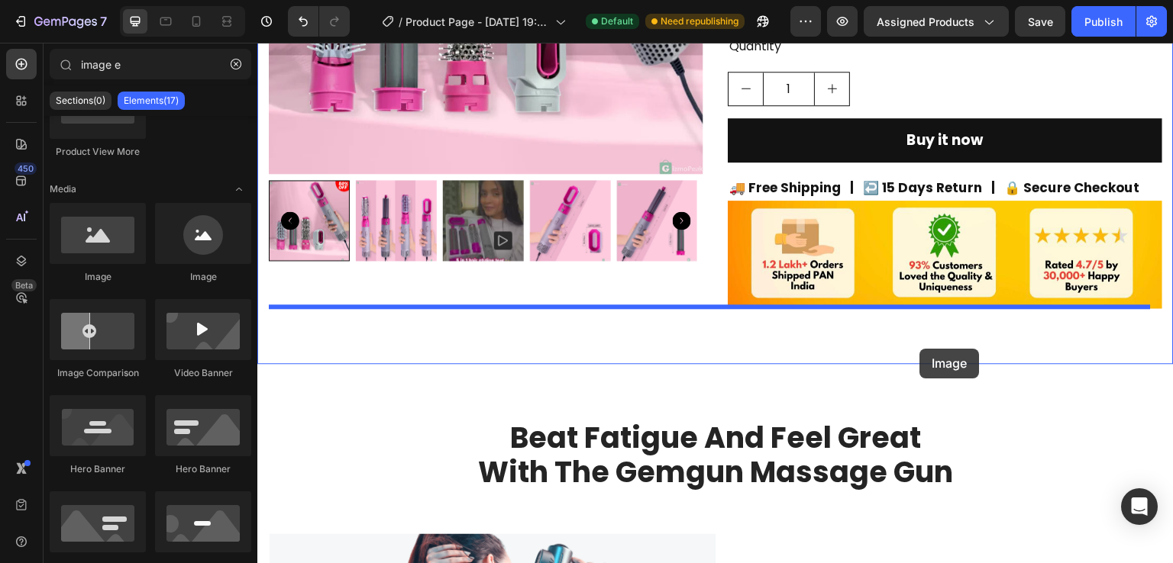
drag, startPoint x: 370, startPoint y: 288, endPoint x: 919, endPoint y: 350, distance: 553.2
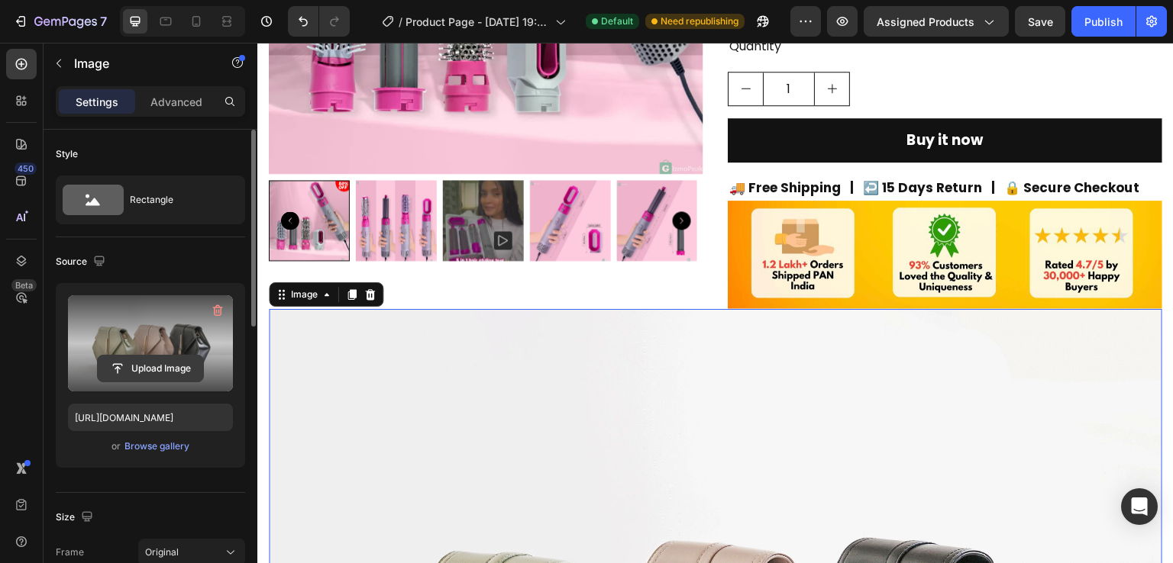
click at [172, 361] on input "file" at bounding box center [150, 369] width 105 height 26
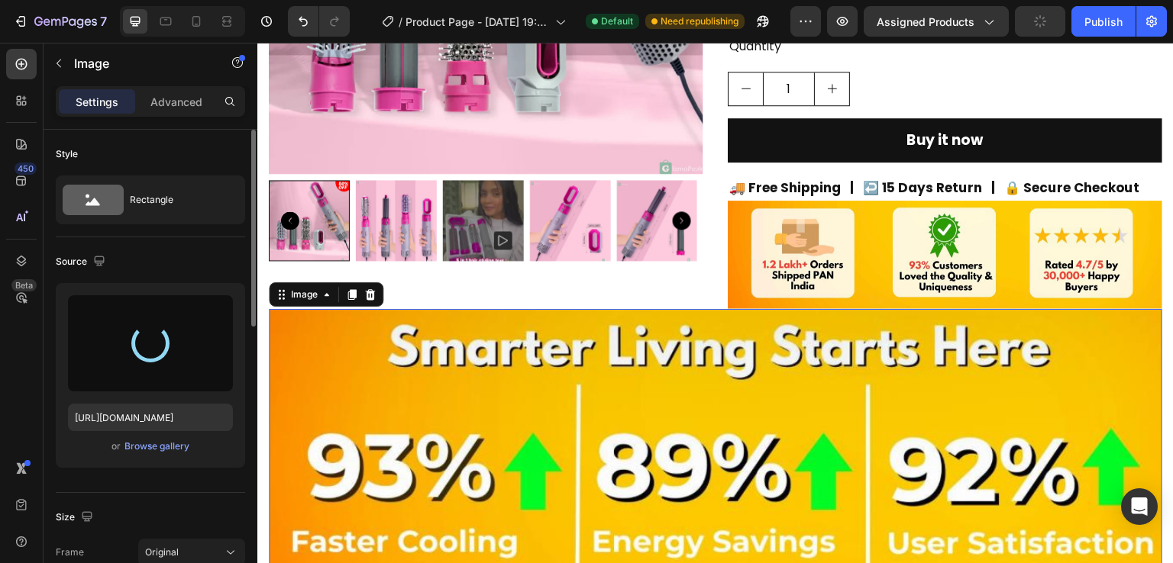
type input "[URL][DOMAIN_NAME]"
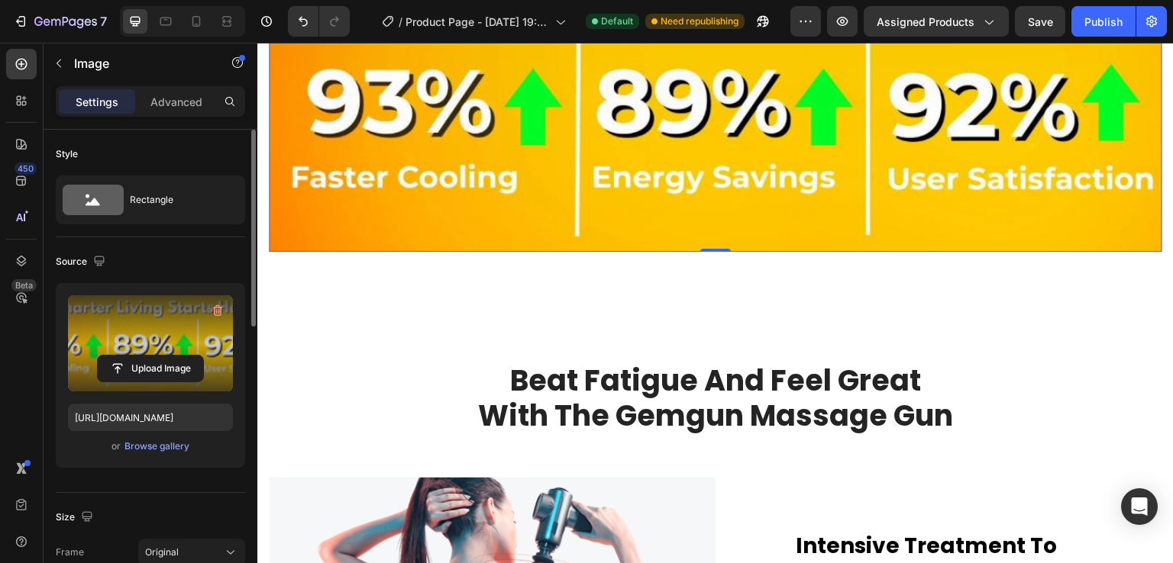
scroll to position [524, 0]
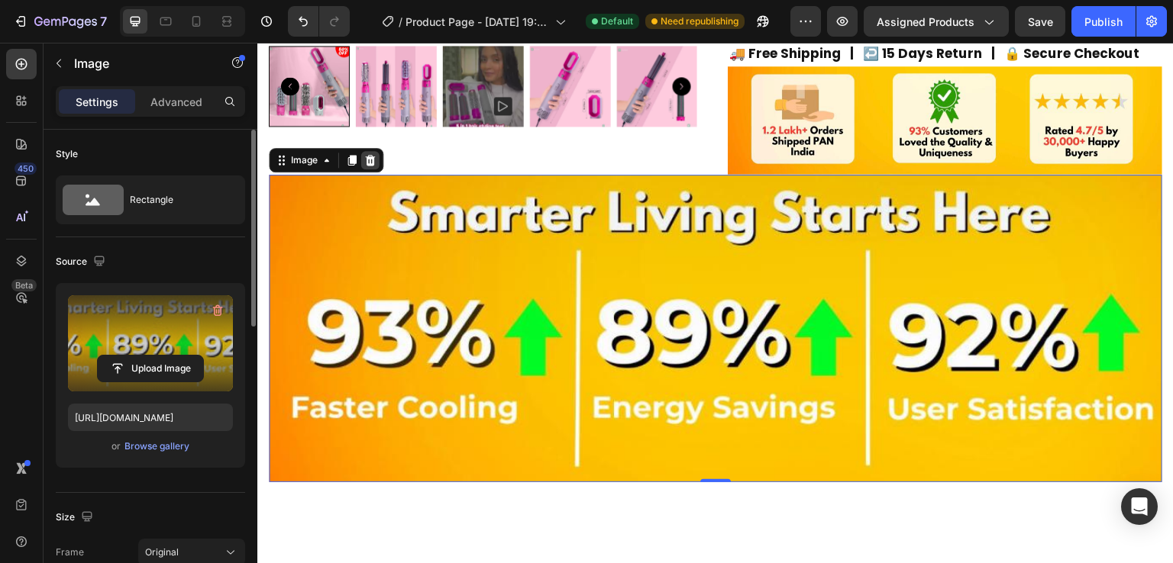
click at [373, 159] on icon at bounding box center [371, 160] width 10 height 11
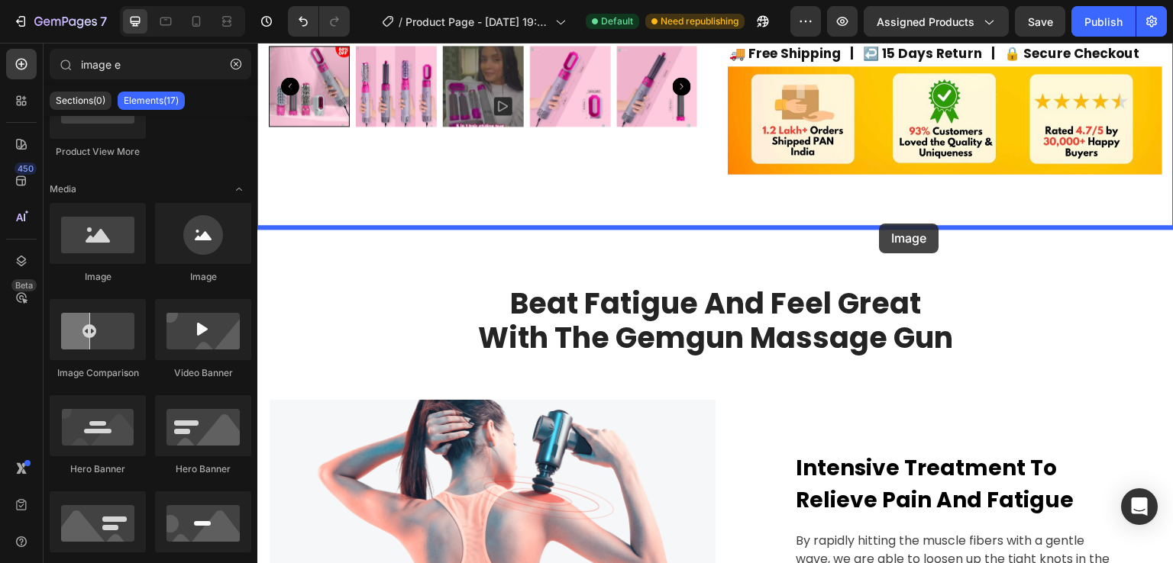
drag, startPoint x: 386, startPoint y: 283, endPoint x: 880, endPoint y: 224, distance: 497.5
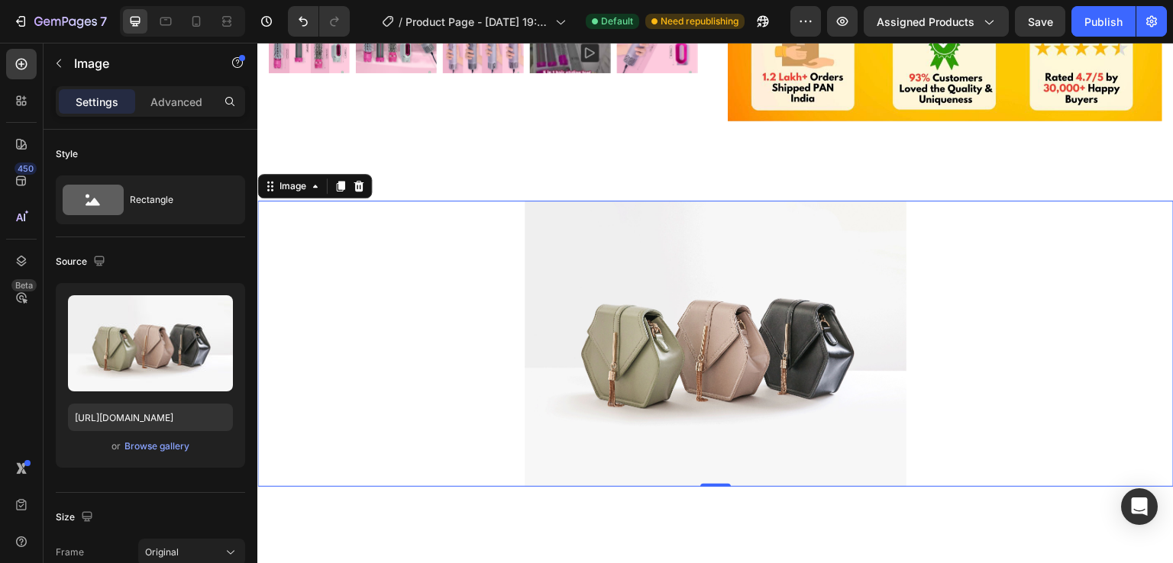
scroll to position [476, 0]
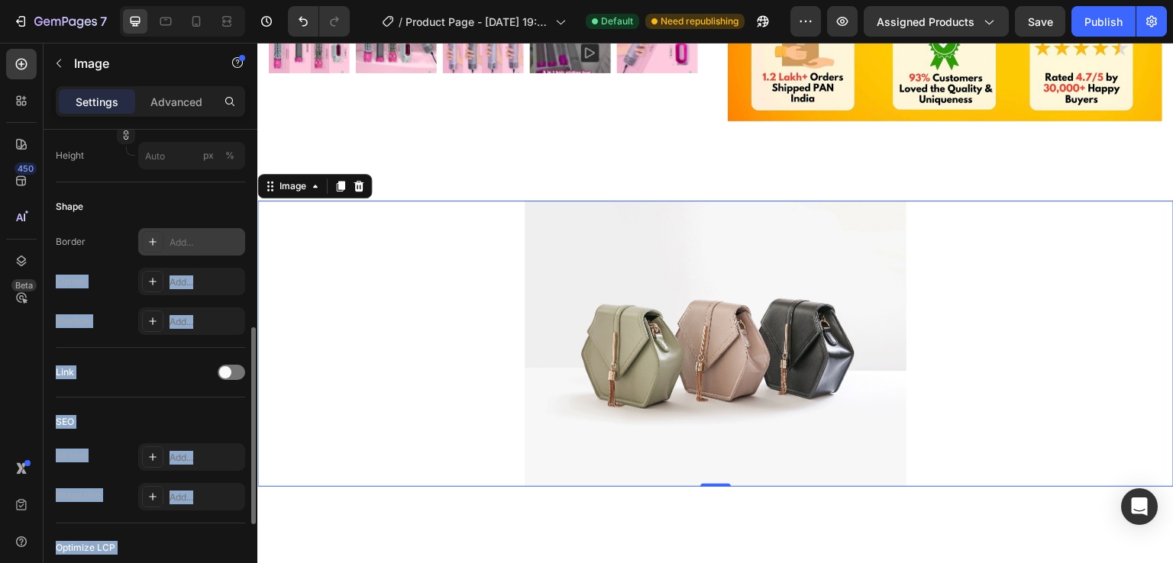
drag, startPoint x: 257, startPoint y: 341, endPoint x: 201, endPoint y: 242, distance: 113.8
click at [201, 242] on div "Style Rectangle Source Upload Image [URL][DOMAIN_NAME] or Browse gallery Size F…" at bounding box center [151, 368] width 214 height 477
click at [89, 97] on p "Settings" at bounding box center [97, 102] width 43 height 16
click at [162, 95] on p "Advanced" at bounding box center [176, 102] width 52 height 16
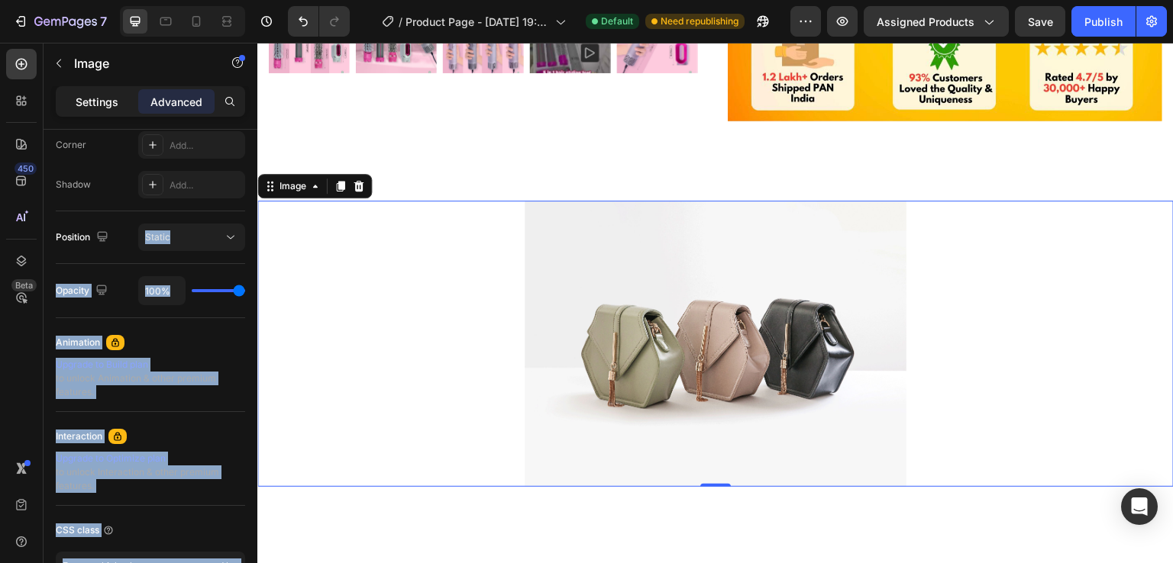
click at [81, 94] on p "Settings" at bounding box center [97, 102] width 43 height 16
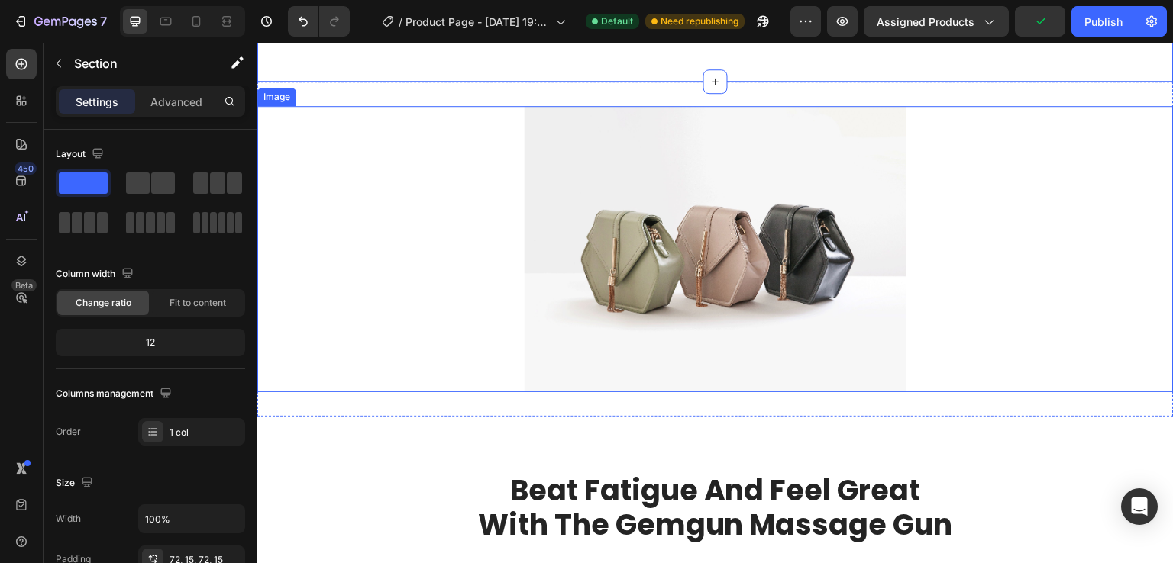
scroll to position [598, 0]
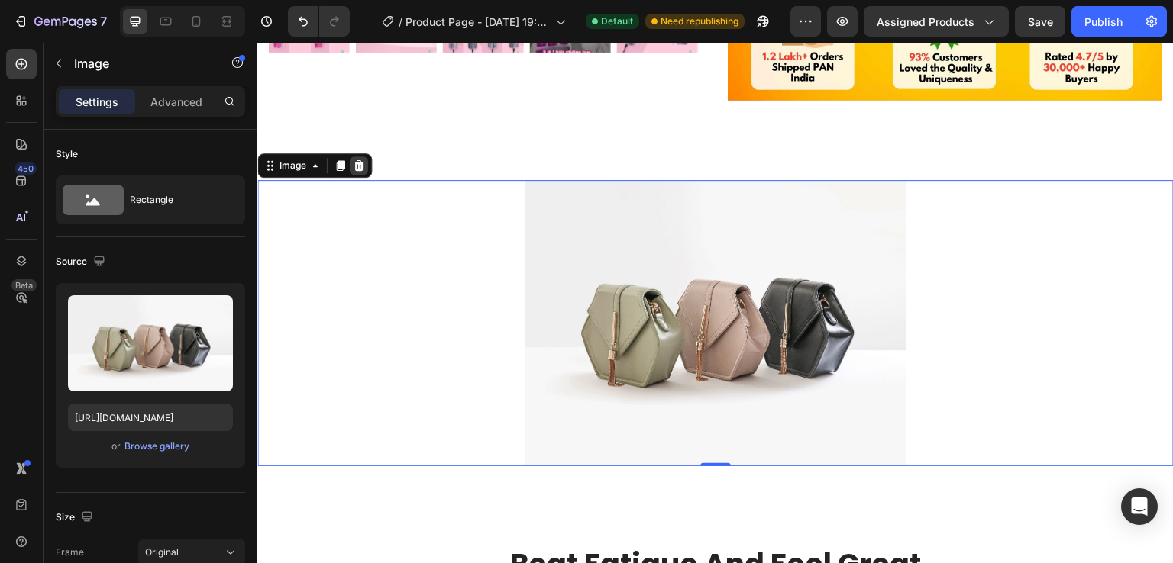
click at [358, 160] on icon at bounding box center [359, 165] width 10 height 11
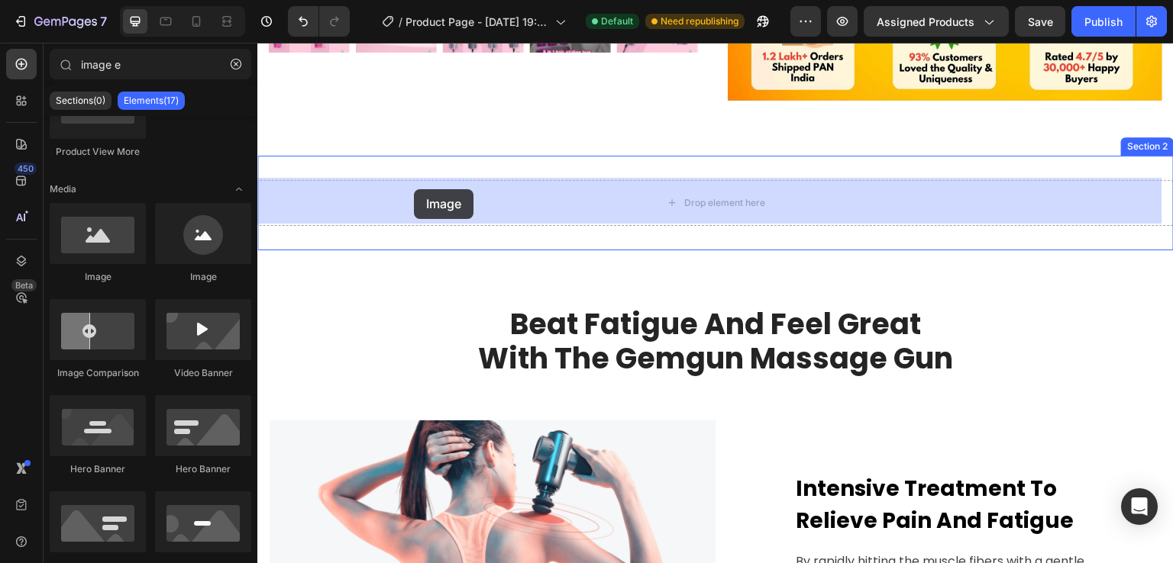
drag, startPoint x: 376, startPoint y: 280, endPoint x: 414, endPoint y: 189, distance: 98.3
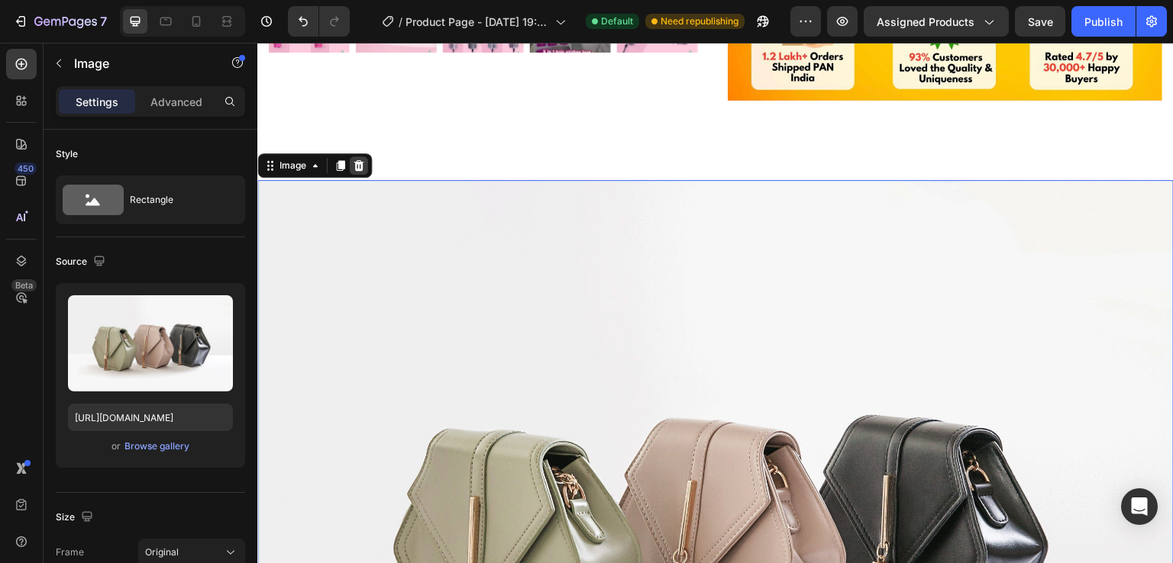
click at [357, 160] on icon at bounding box center [359, 165] width 10 height 11
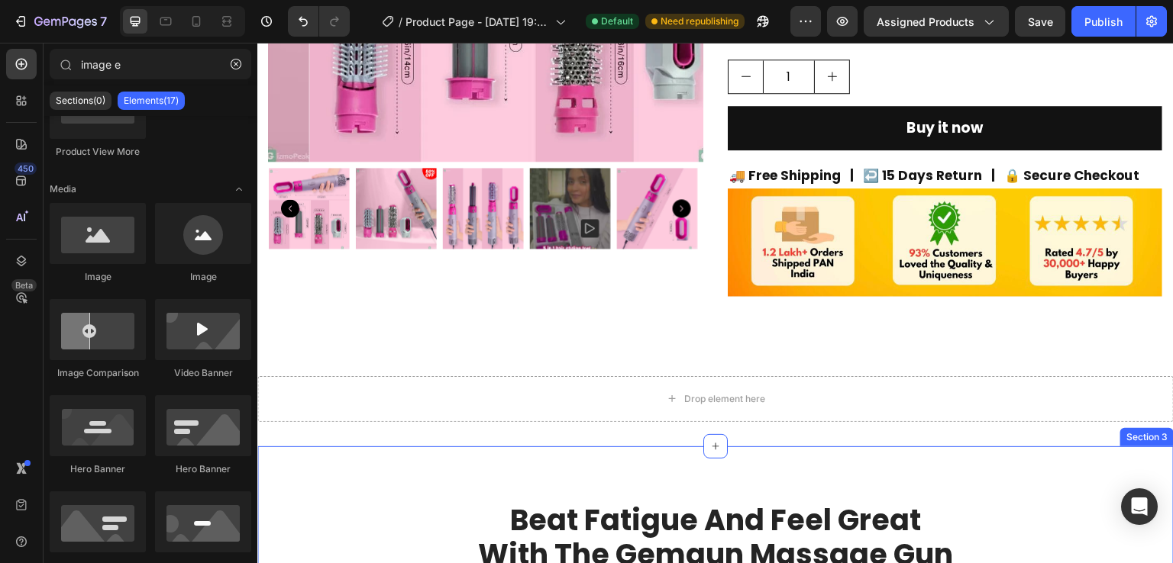
scroll to position [393, 0]
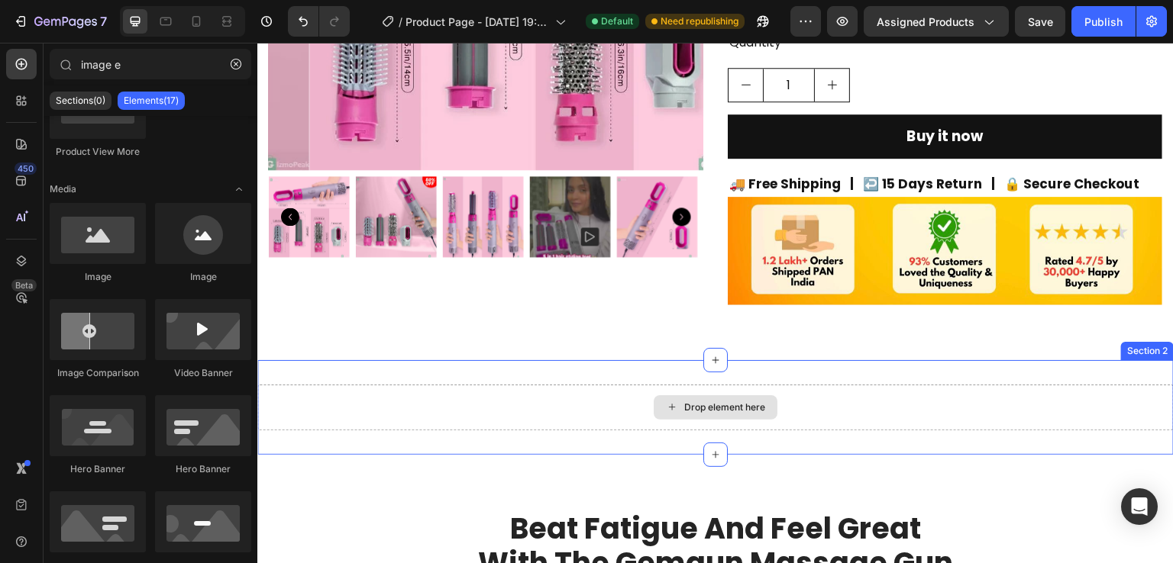
click at [767, 408] on div "Drop element here" at bounding box center [716, 407] width 124 height 24
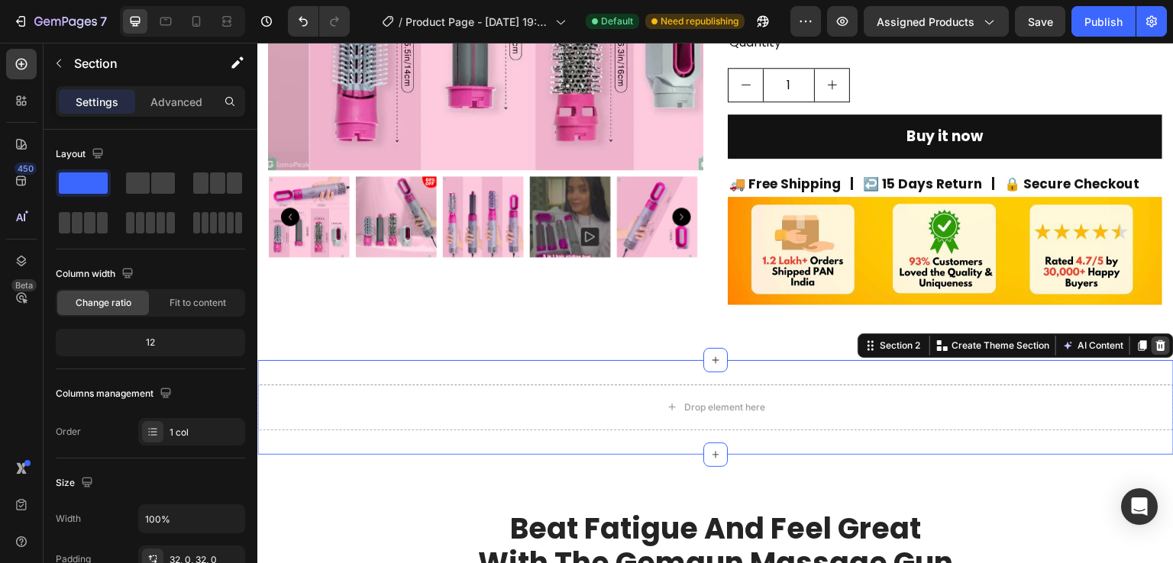
click at [1156, 344] on icon at bounding box center [1161, 346] width 10 height 11
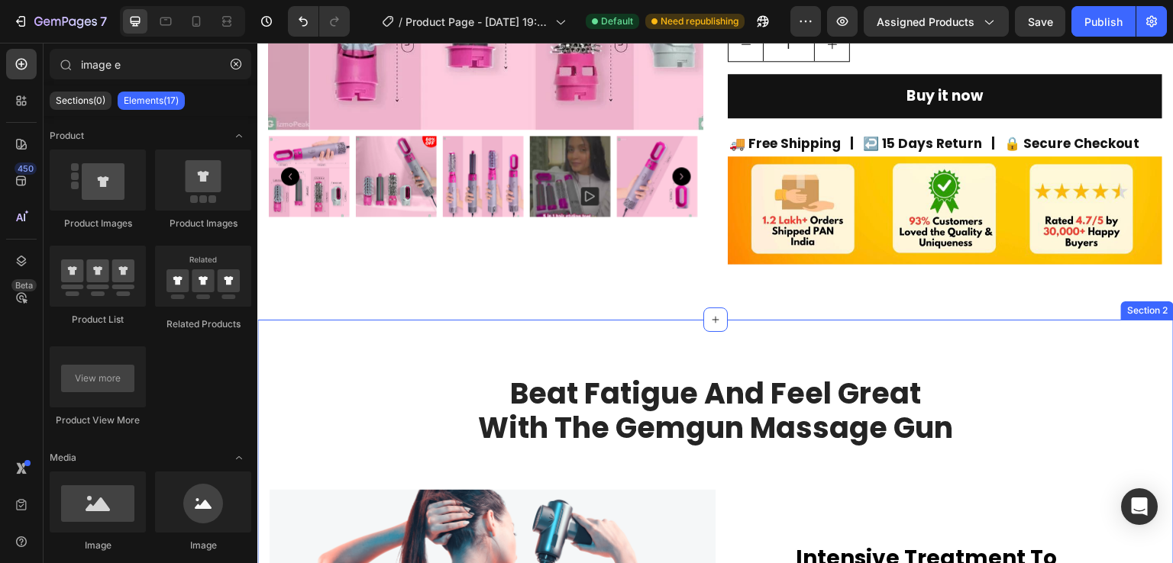
scroll to position [397, 0]
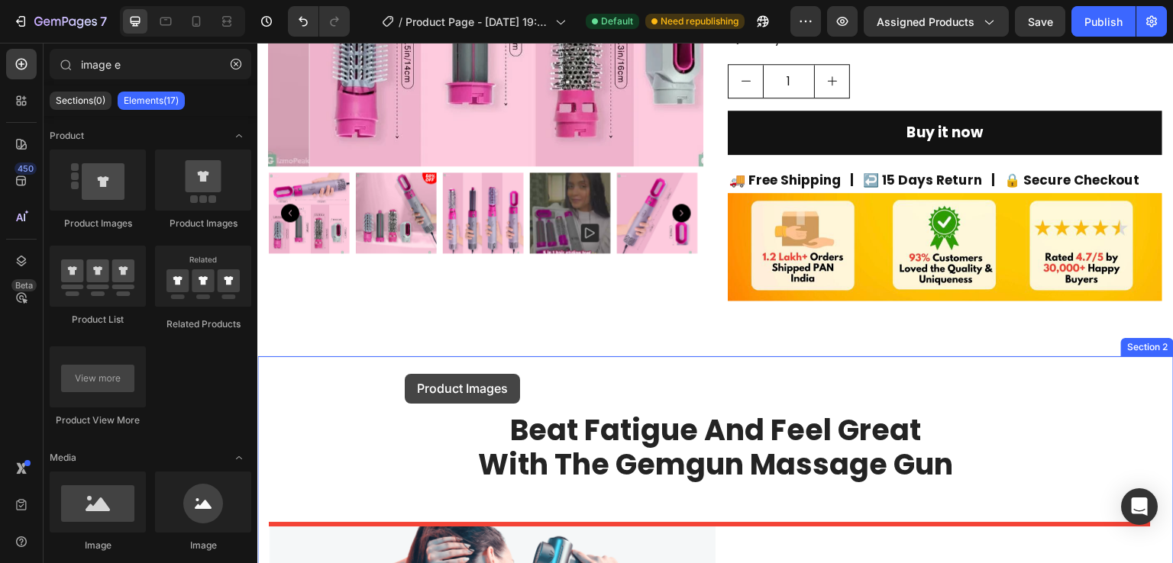
drag, startPoint x: 362, startPoint y: 237, endPoint x: 405, endPoint y: 373, distance: 142.5
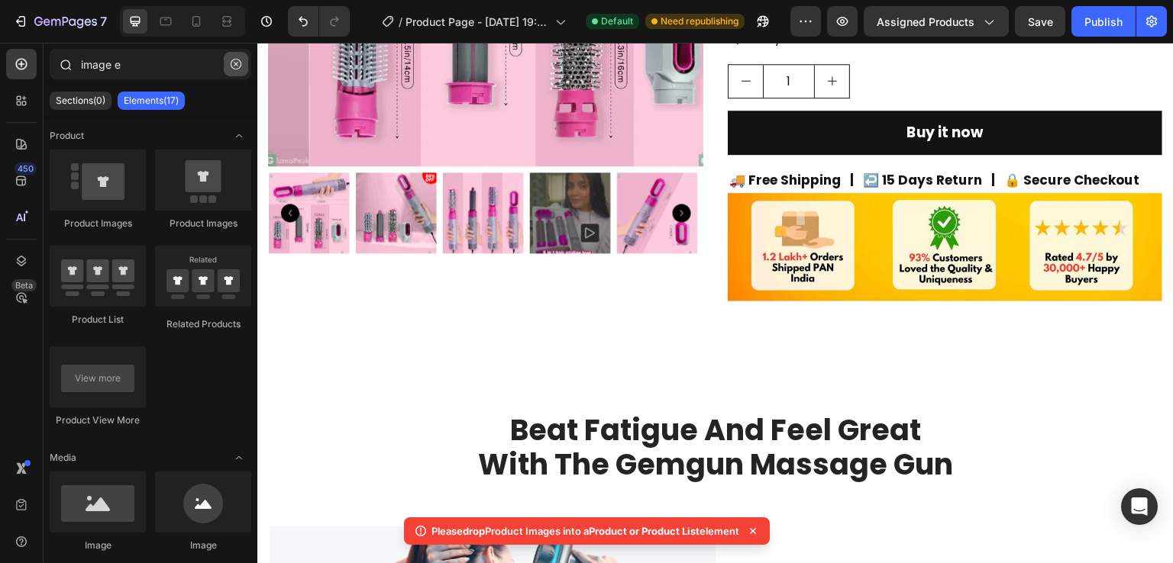
click at [232, 67] on icon "button" at bounding box center [236, 64] width 11 height 11
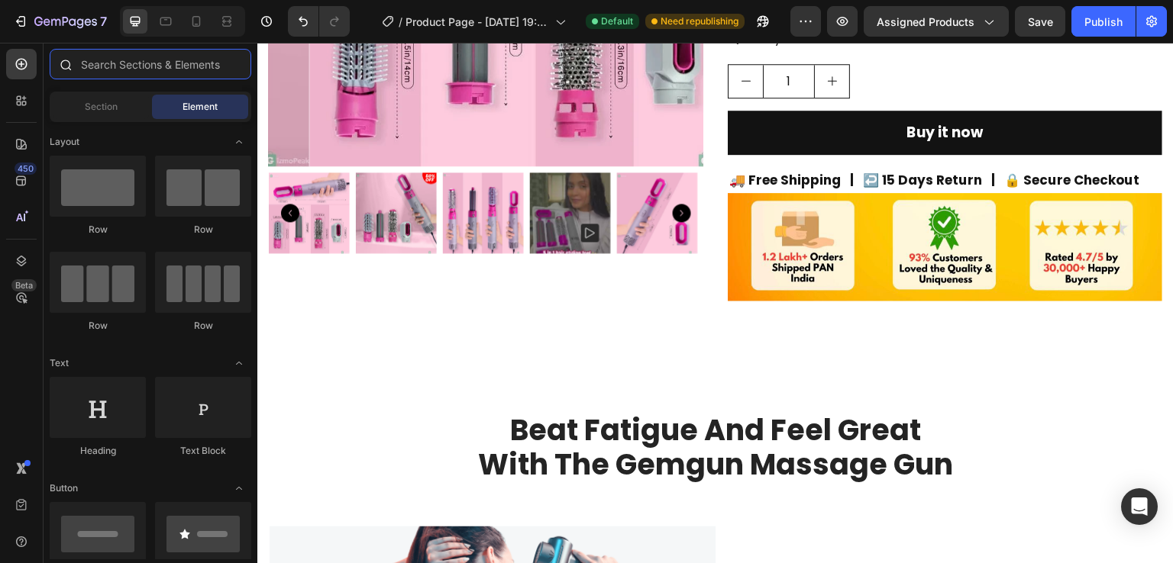
click at [173, 69] on input "text" at bounding box center [151, 64] width 202 height 31
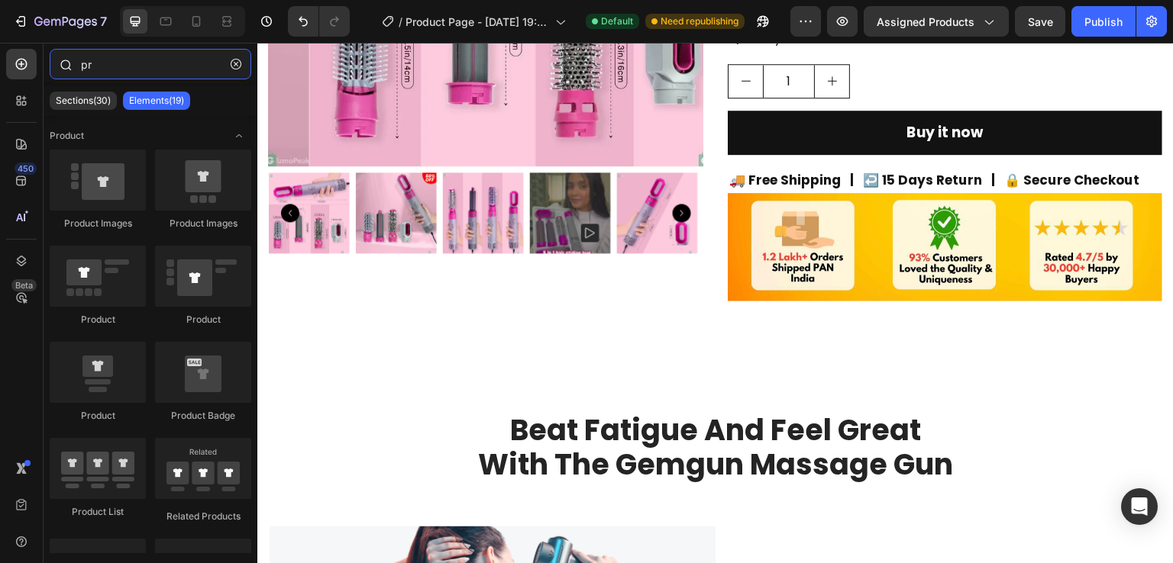
type input "p"
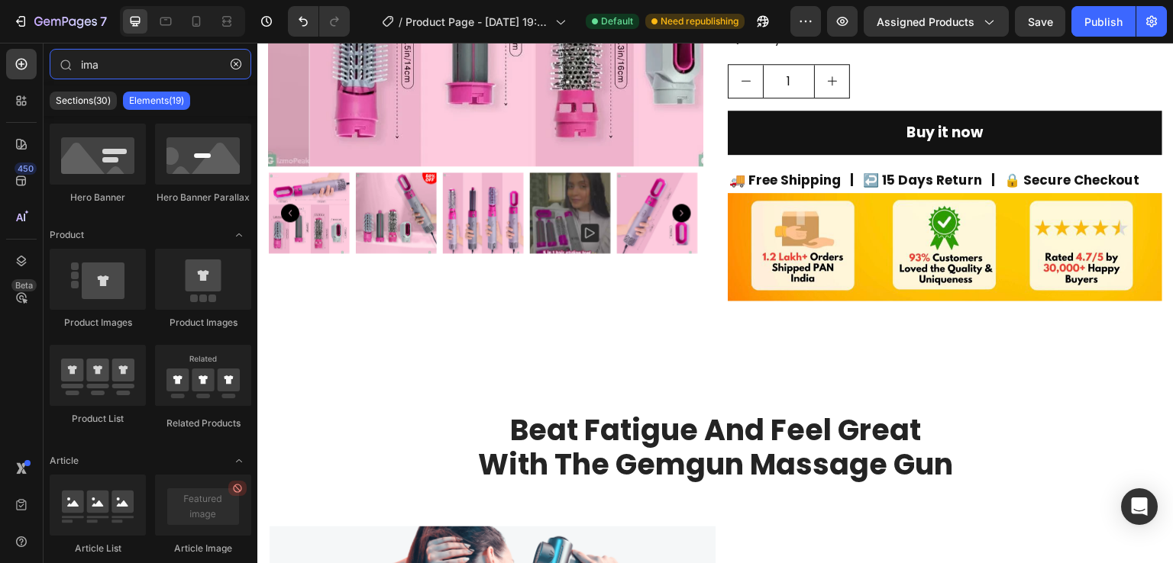
scroll to position [0, 0]
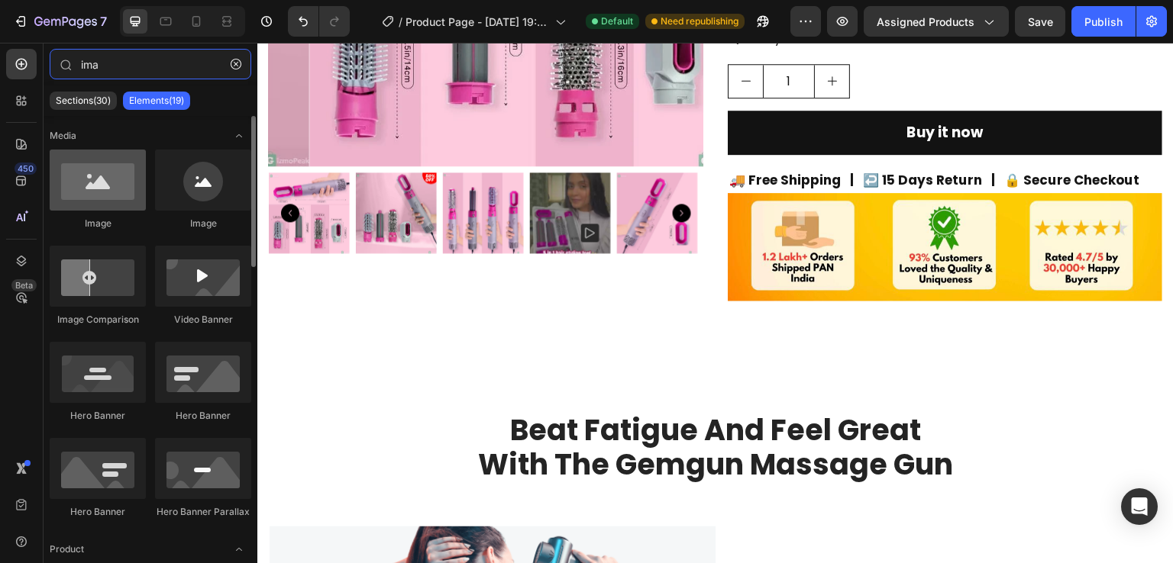
type input "ima"
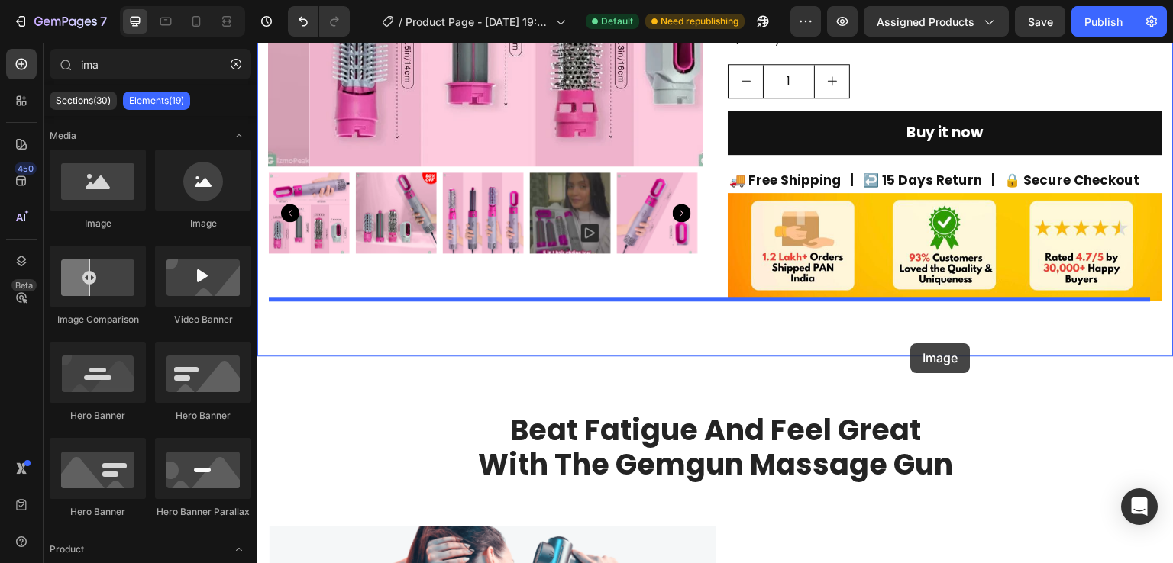
drag, startPoint x: 366, startPoint y: 223, endPoint x: 911, endPoint y: 344, distance: 558.3
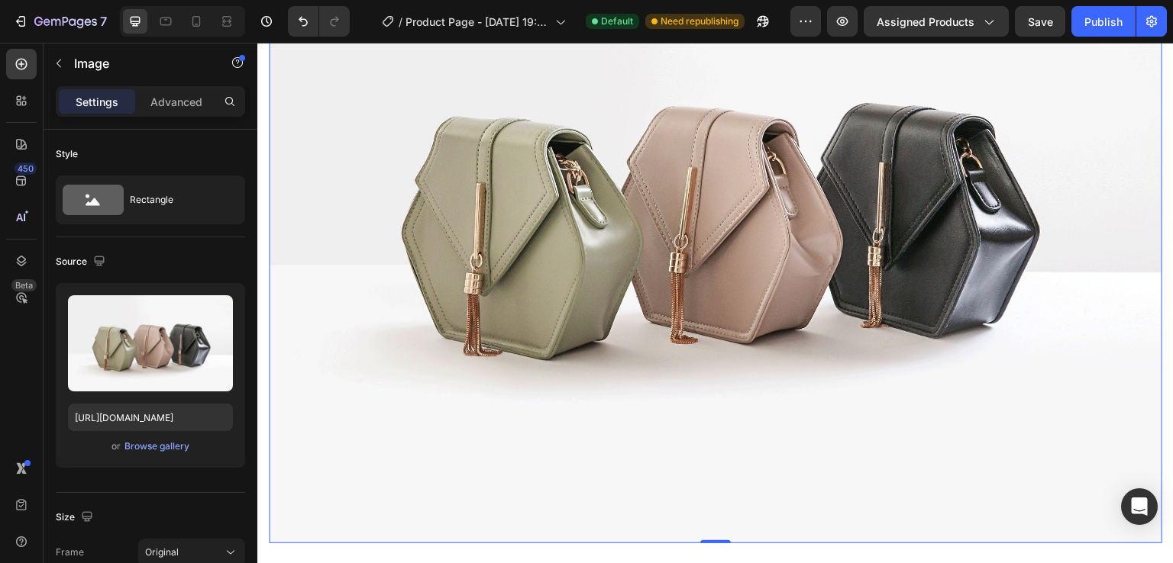
scroll to position [787, 0]
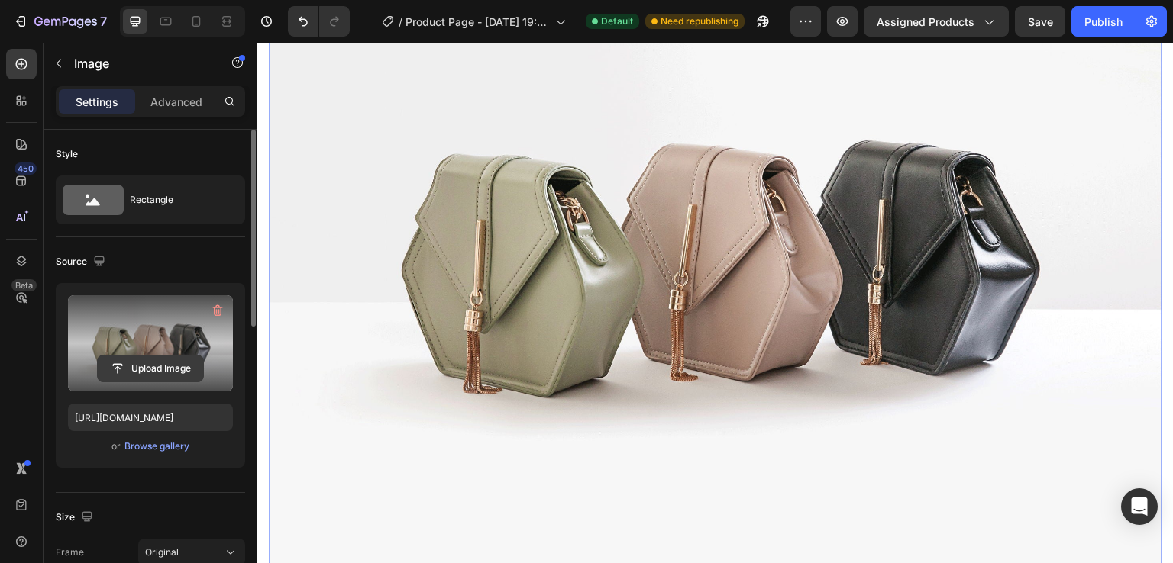
click at [168, 366] on input "file" at bounding box center [150, 369] width 105 height 26
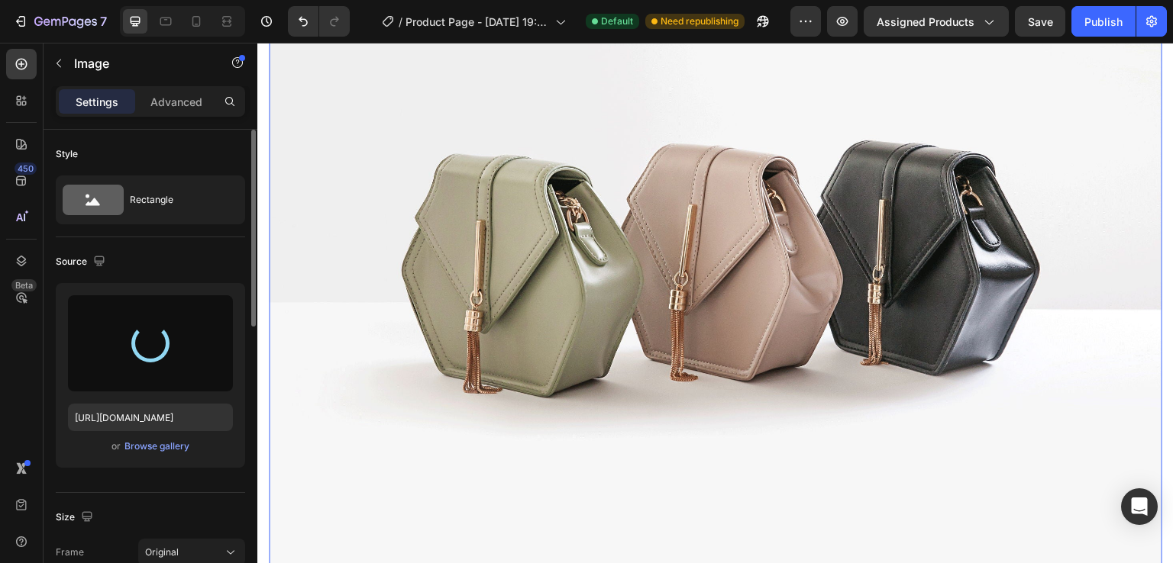
type input "[URL][DOMAIN_NAME]"
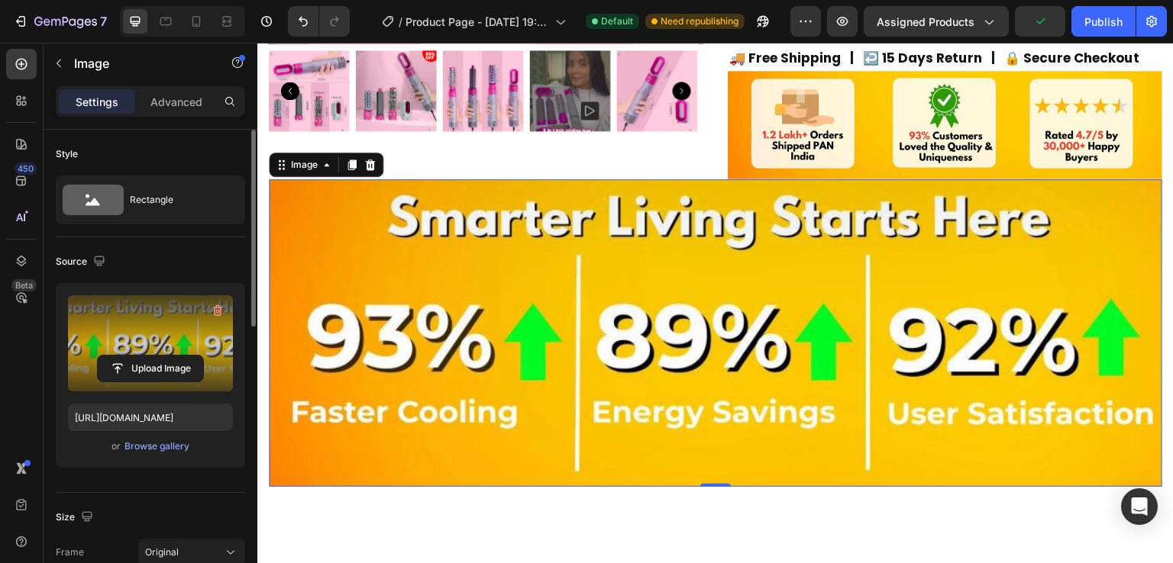
scroll to position [525, 0]
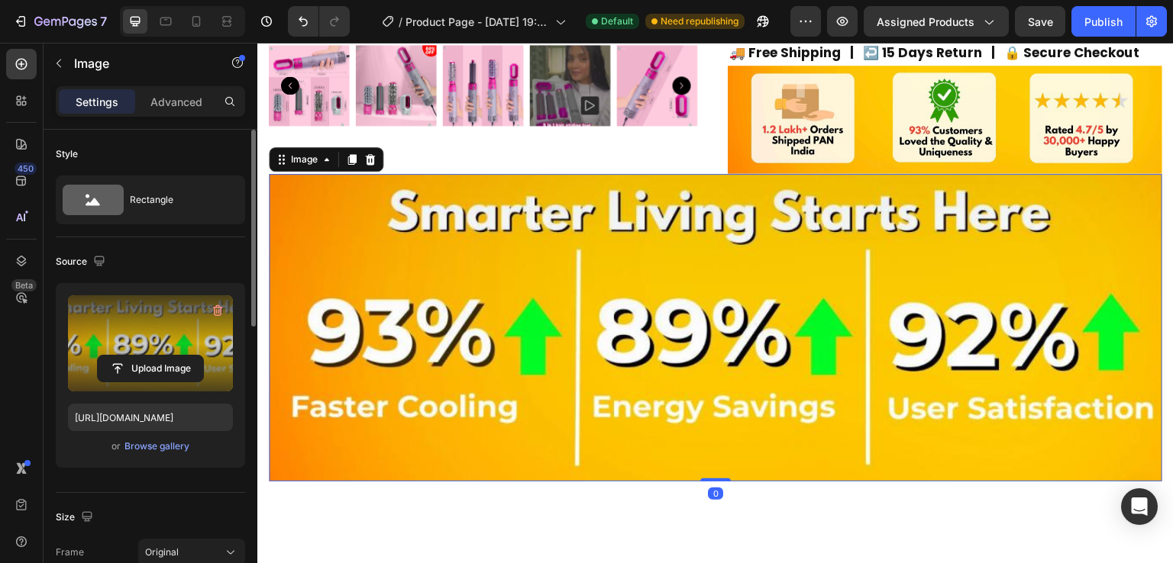
click at [711, 447] on div "Image 0" at bounding box center [715, 328] width 893 height 308
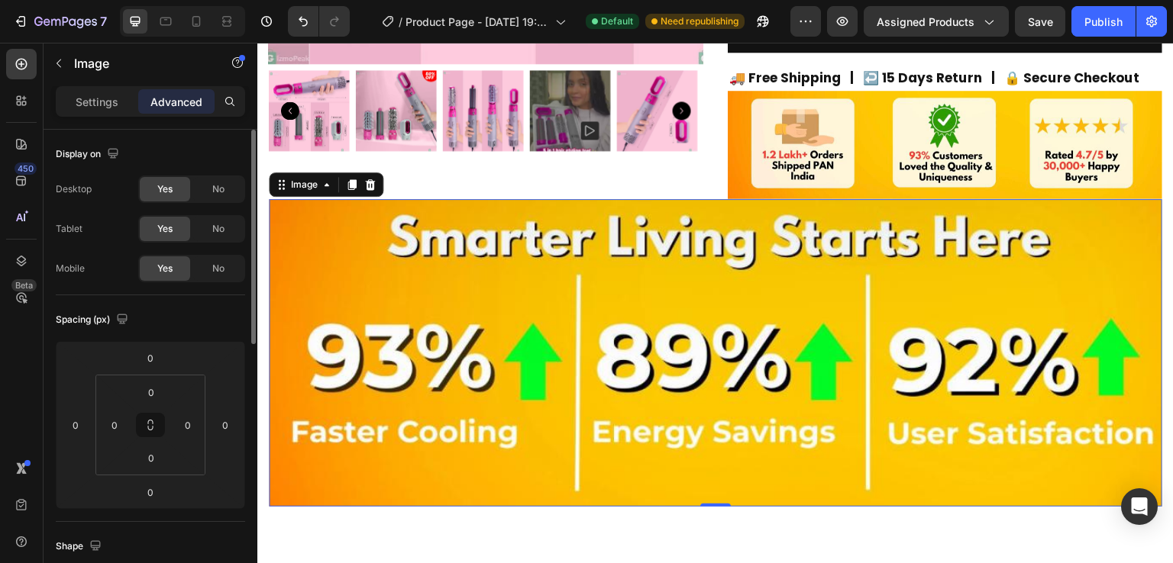
scroll to position [500, 0]
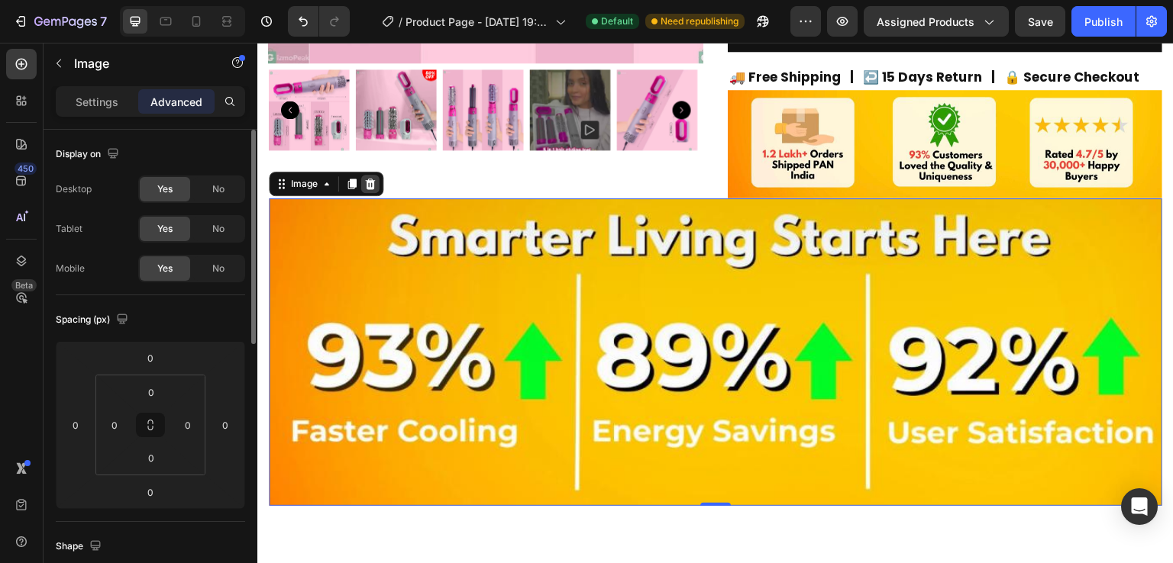
click at [369, 183] on icon at bounding box center [370, 184] width 12 height 12
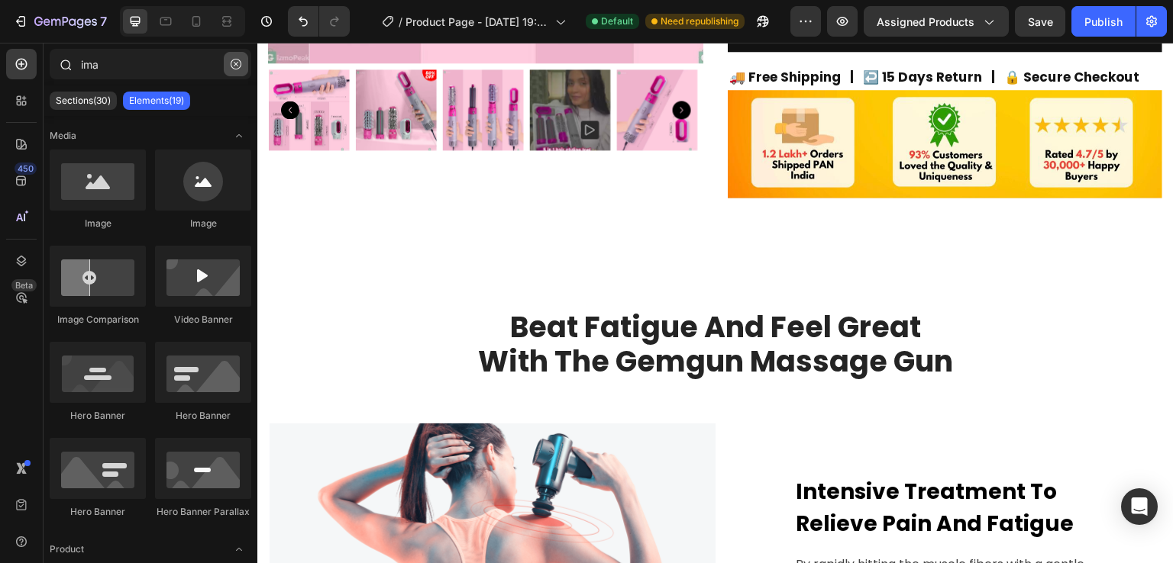
click at [234, 64] on icon "button" at bounding box center [236, 64] width 11 height 11
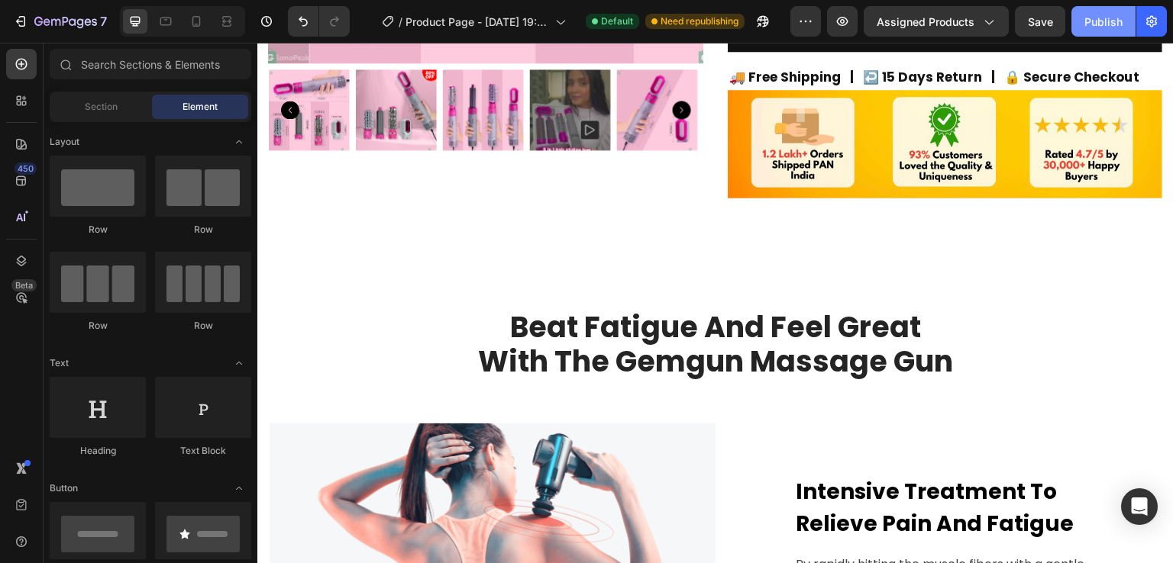
click at [1093, 26] on div "Publish" at bounding box center [1103, 22] width 38 height 16
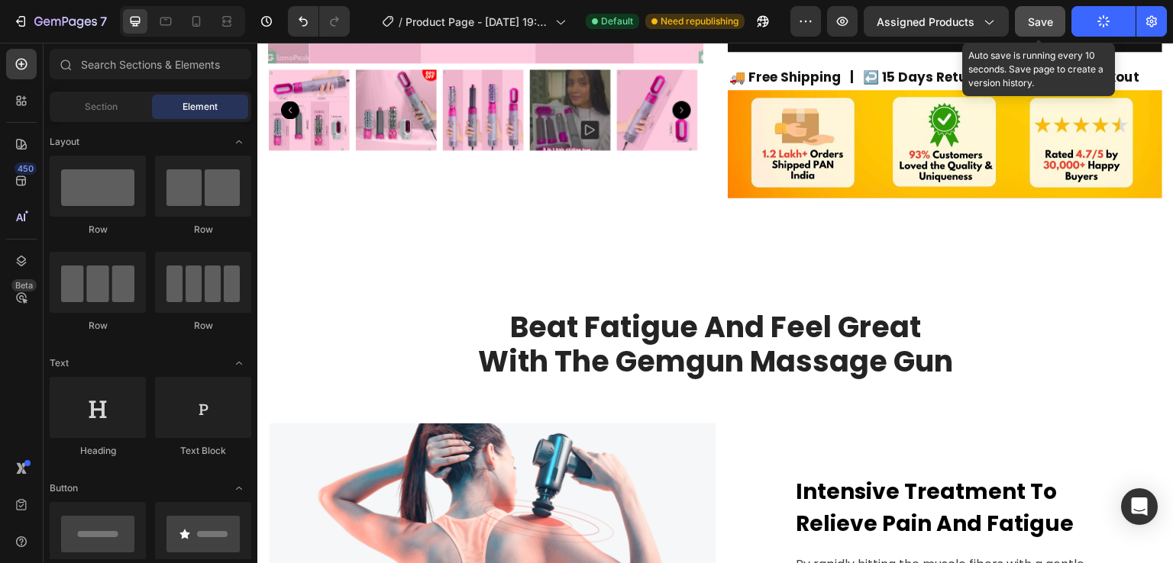
click at [1045, 22] on span "Save" at bounding box center [1040, 21] width 25 height 13
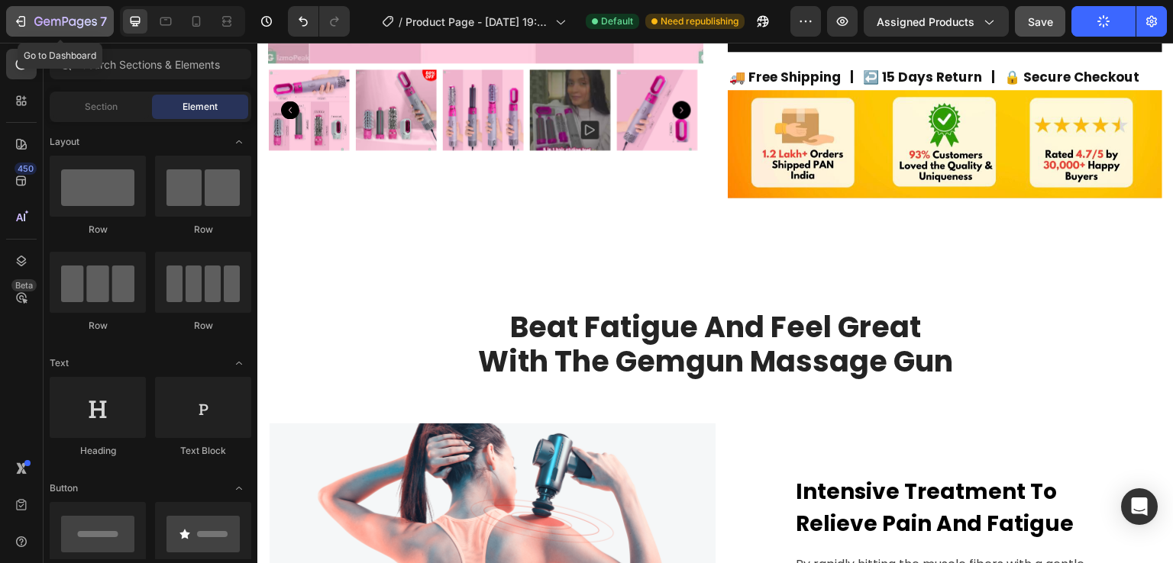
click at [11, 16] on button "7" at bounding box center [60, 21] width 108 height 31
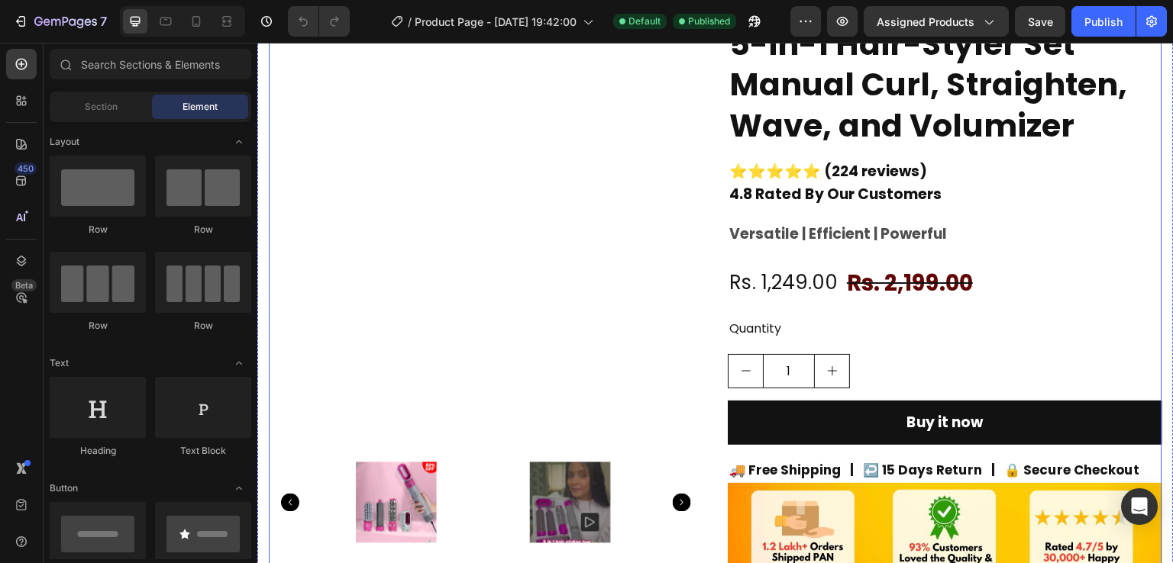
scroll to position [43, 0]
